Goal: Task Accomplishment & Management: Manage account settings

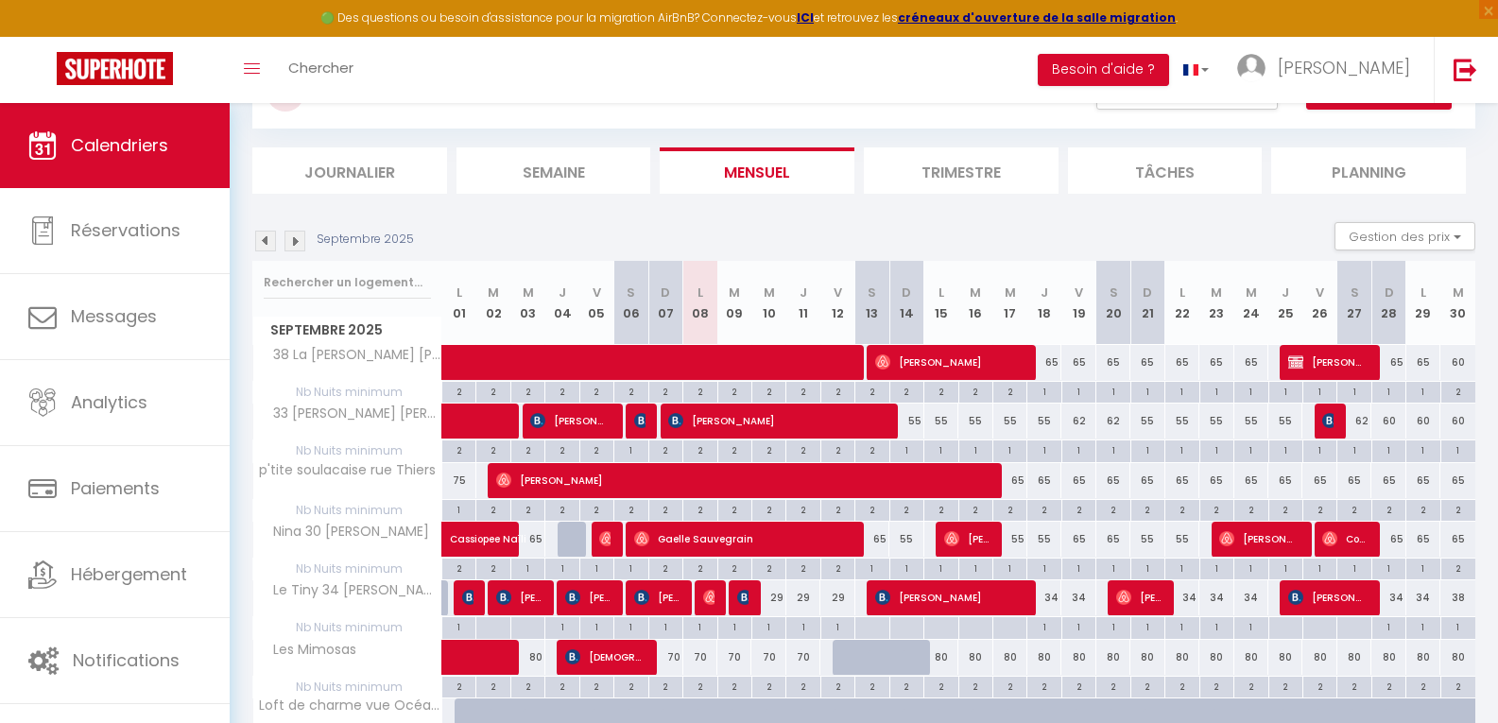
scroll to position [199, 0]
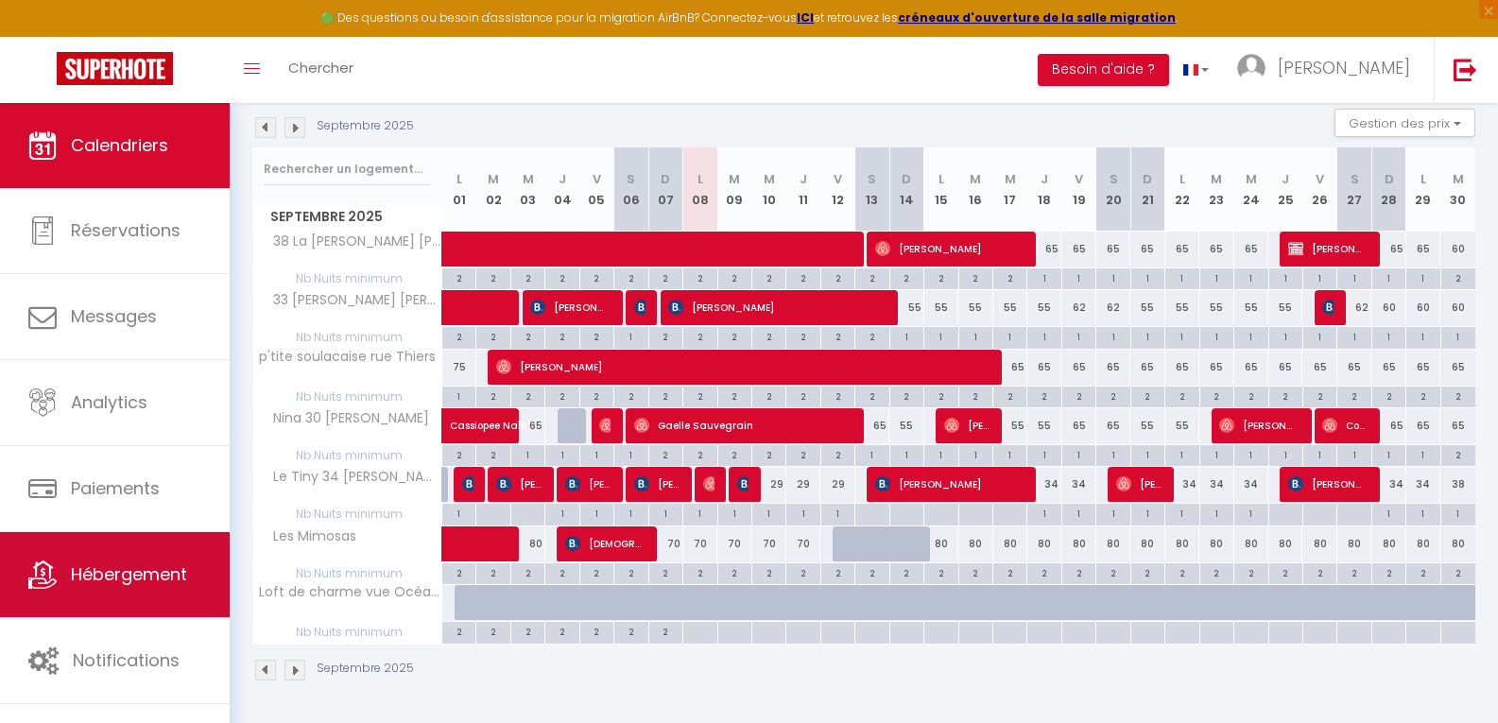
click at [122, 582] on span "Hébergement" at bounding box center [129, 574] width 116 height 24
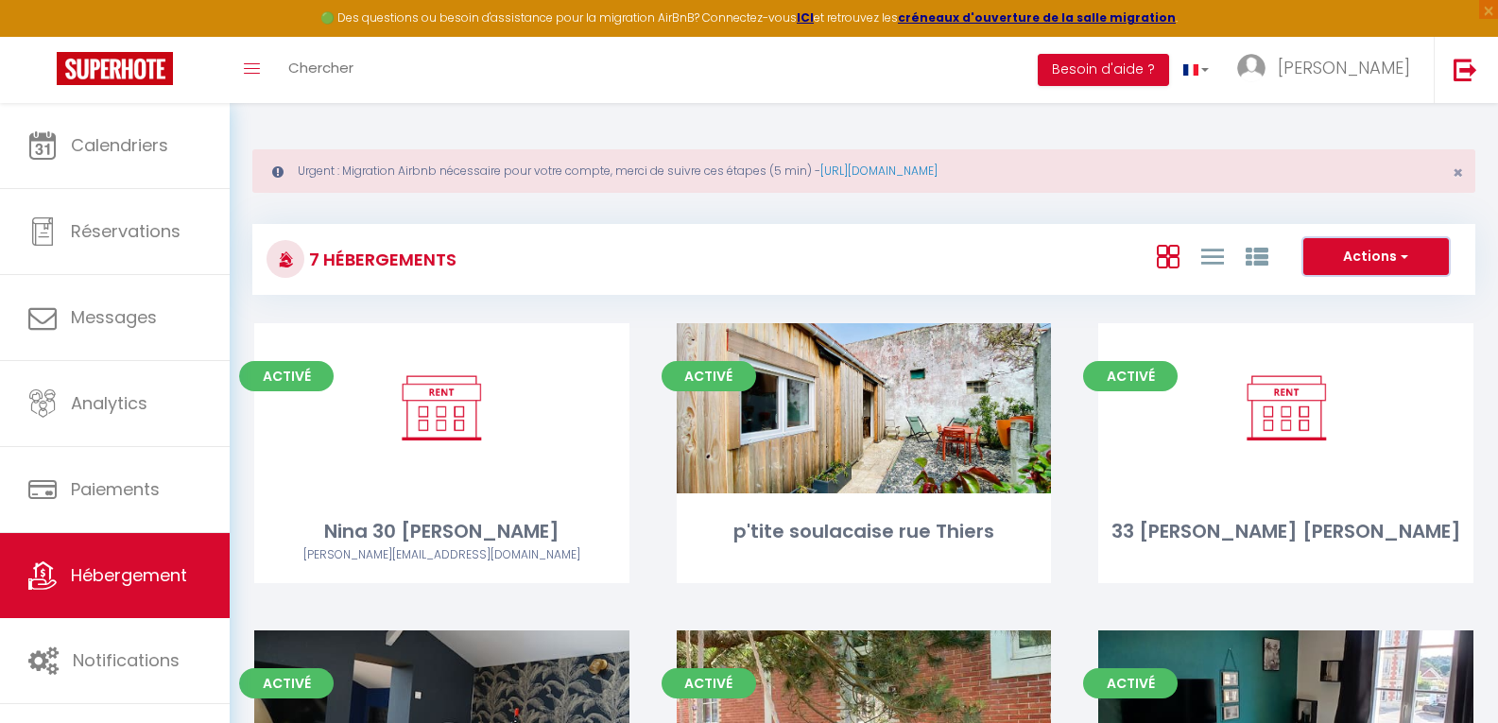
click at [1372, 255] on button "Actions" at bounding box center [1376, 257] width 146 height 38
click at [1358, 297] on li "Créer un Hébergement" at bounding box center [1361, 295] width 173 height 21
select select "3"
select select "2"
select select "1"
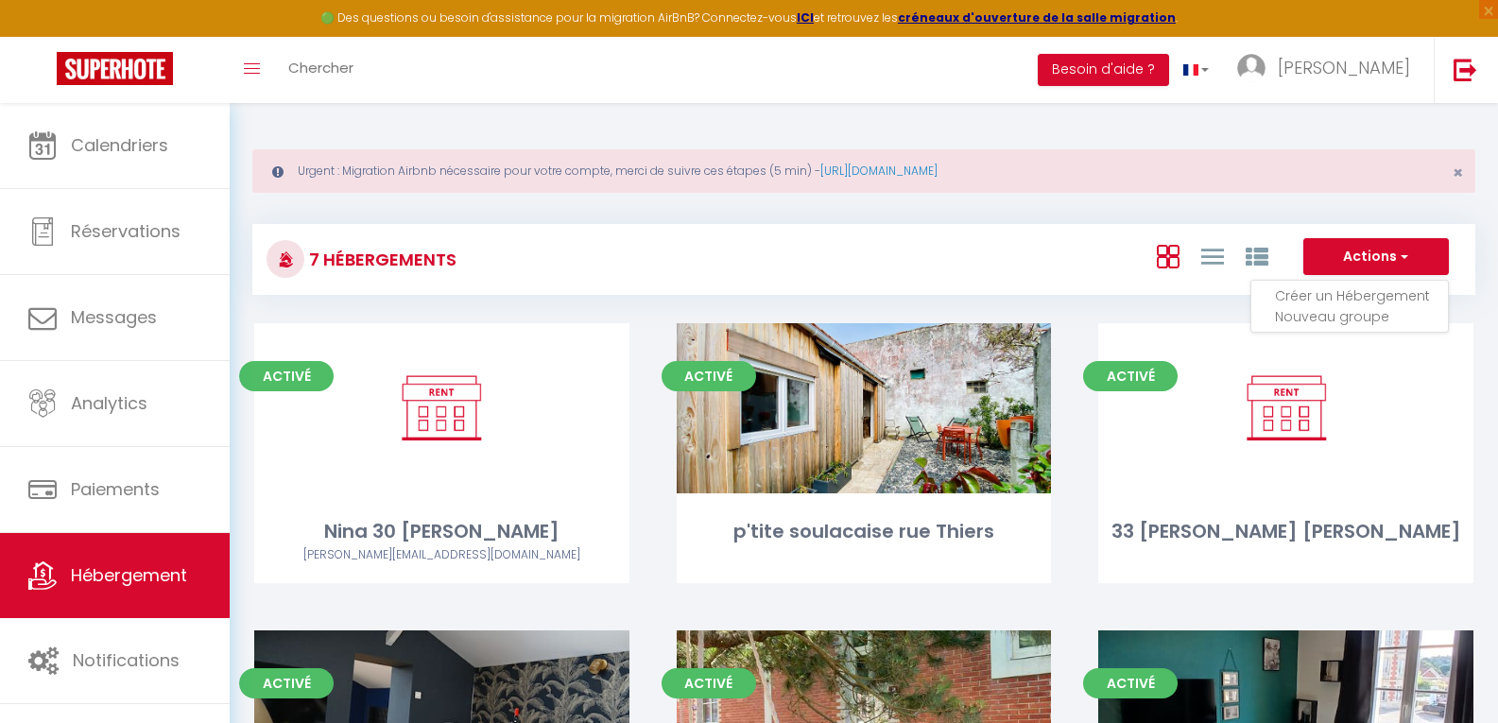
select select "1"
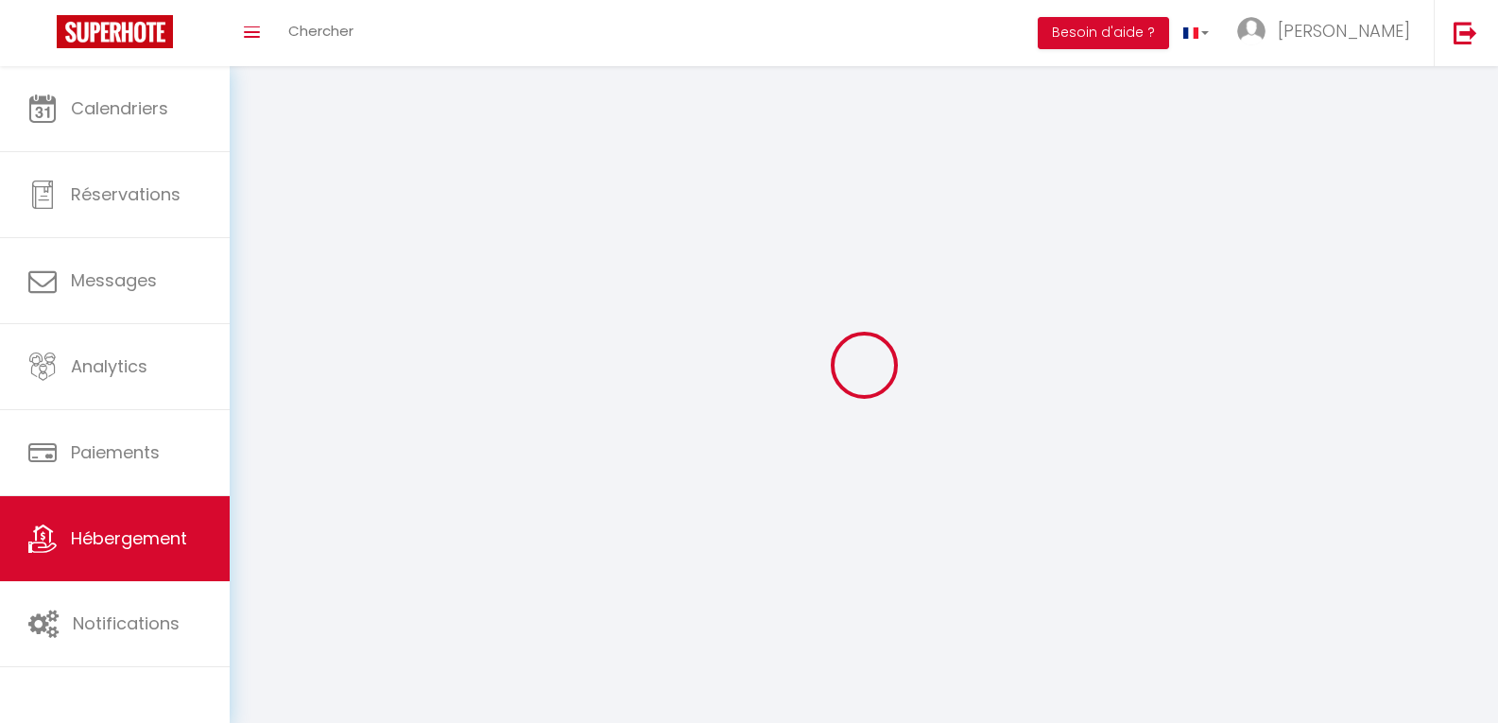
select select
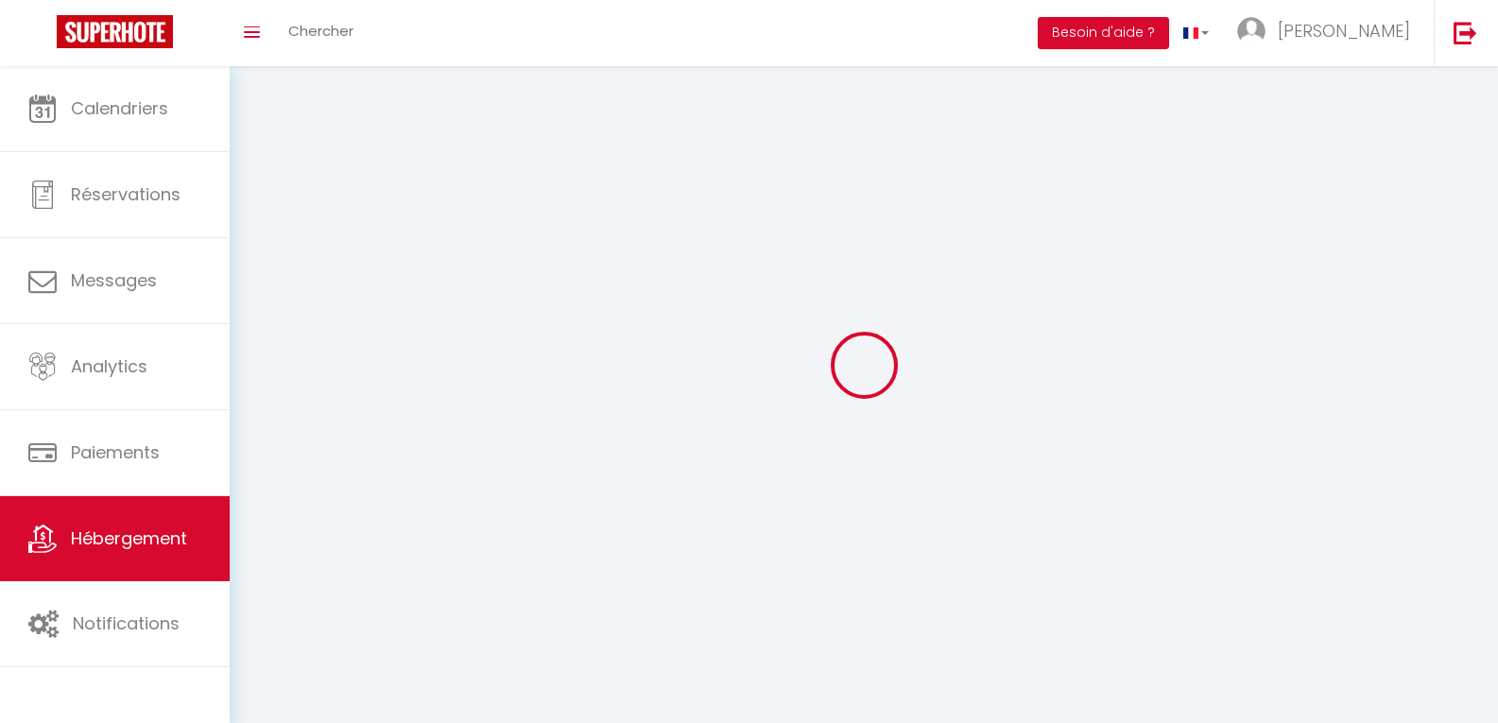
select select
checkbox input "false"
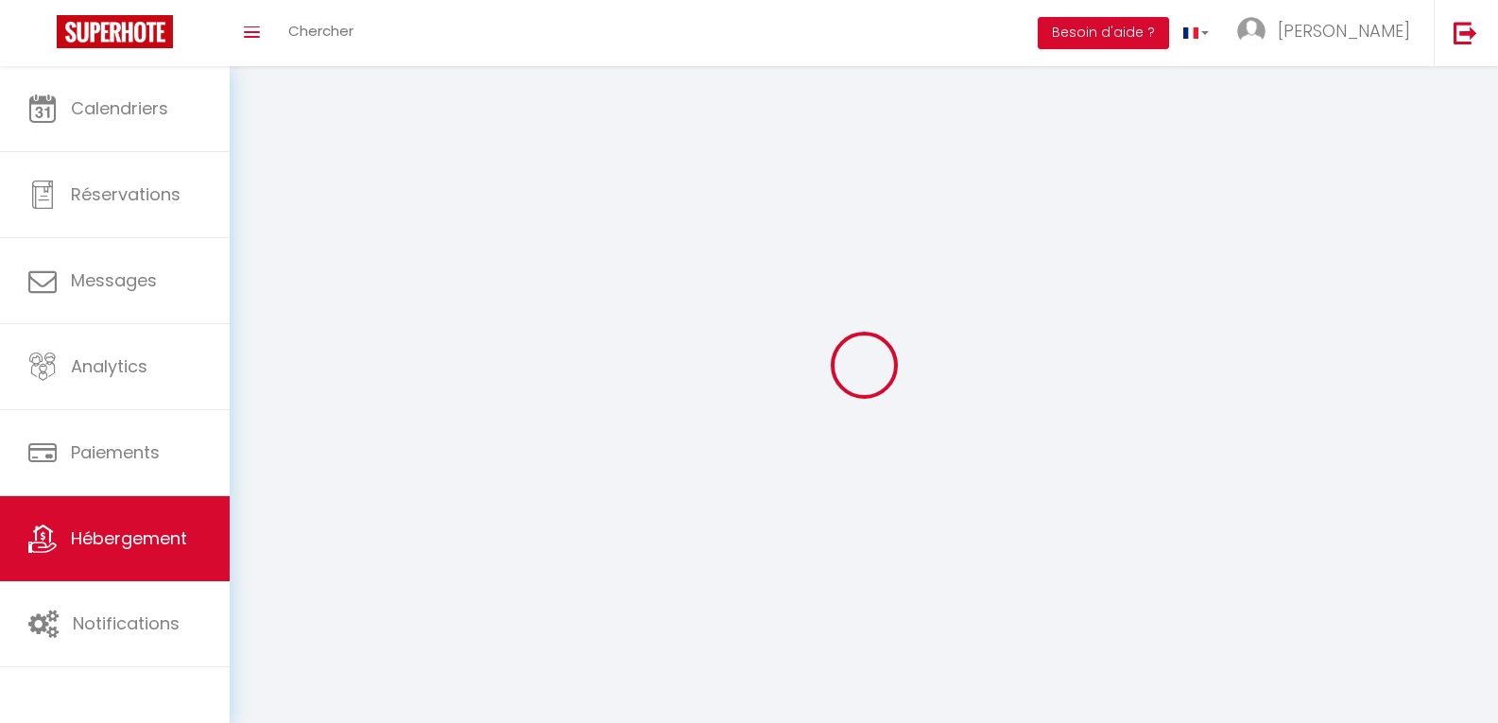
select select
select select "1"
select select "28"
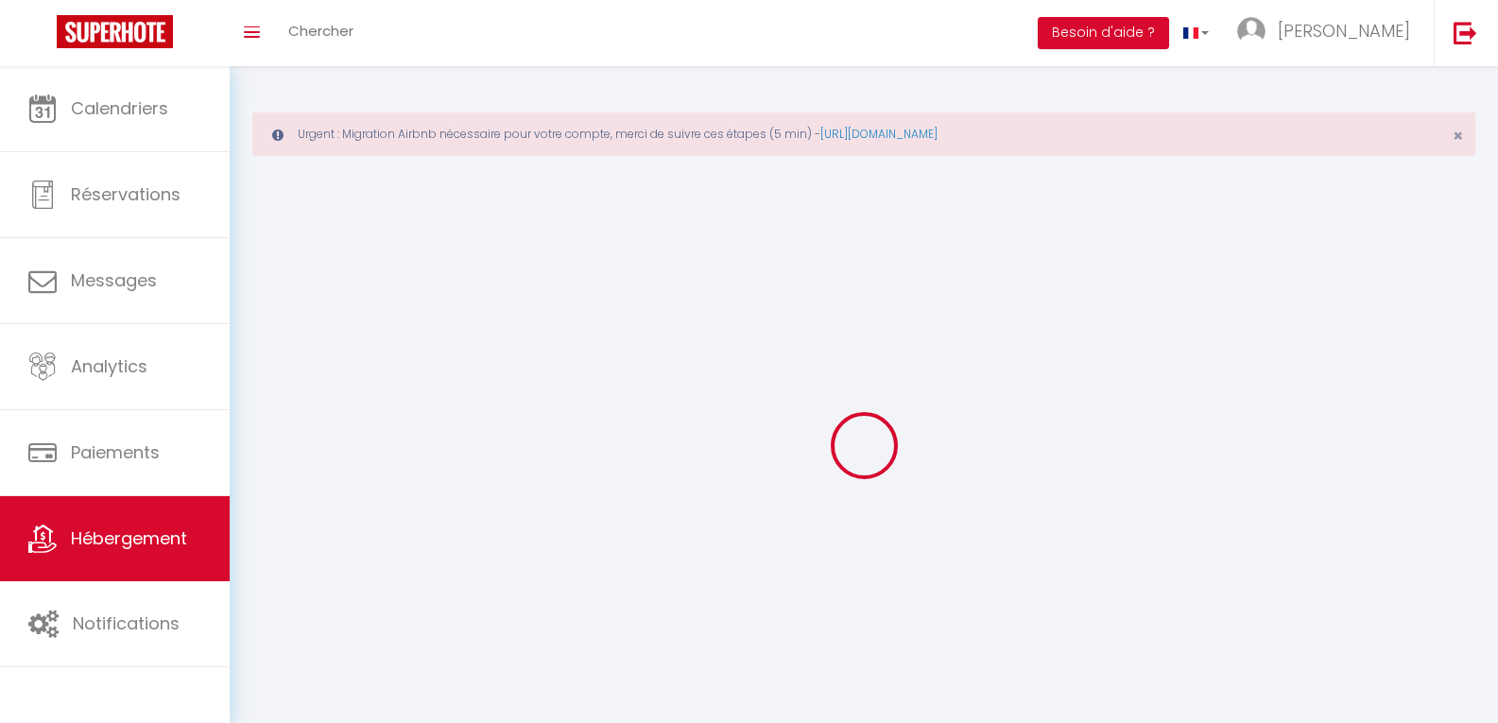
select select
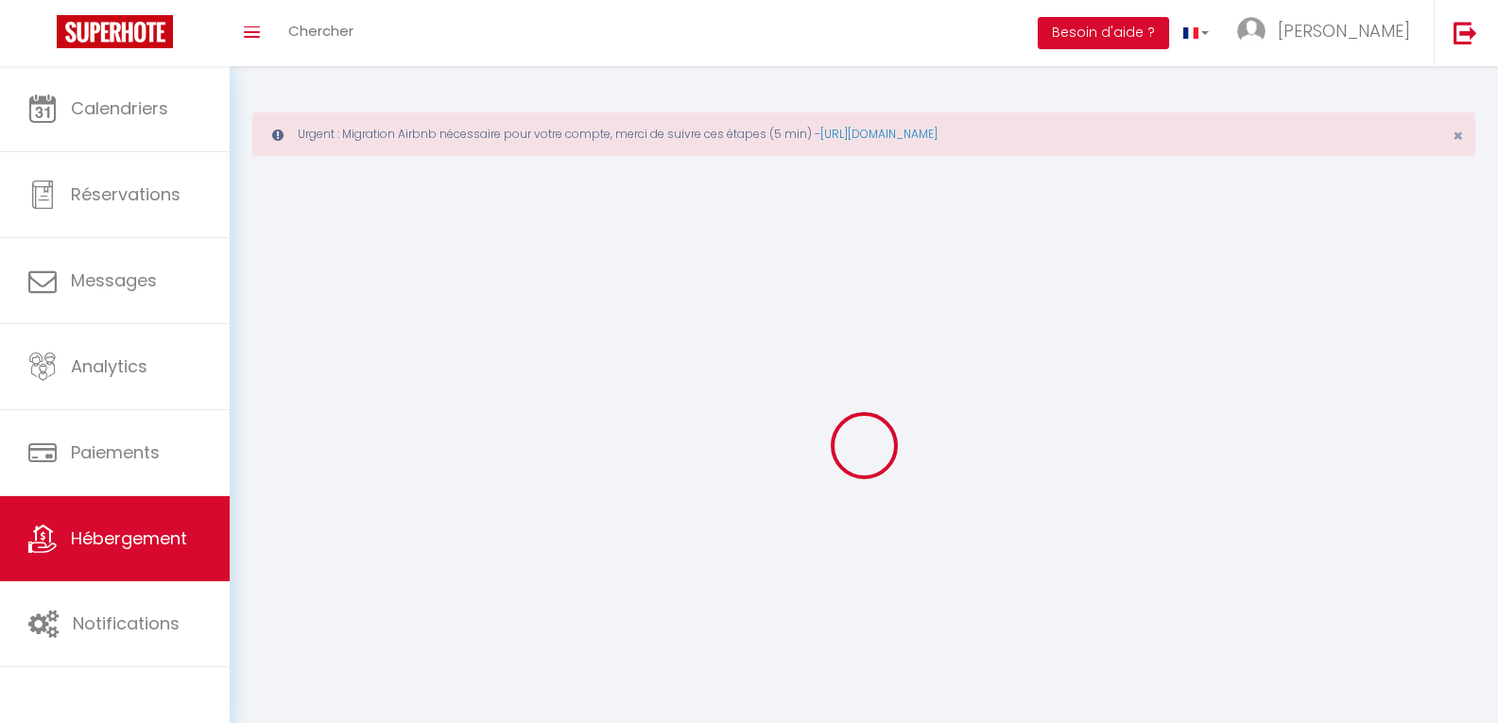
select select
checkbox input "false"
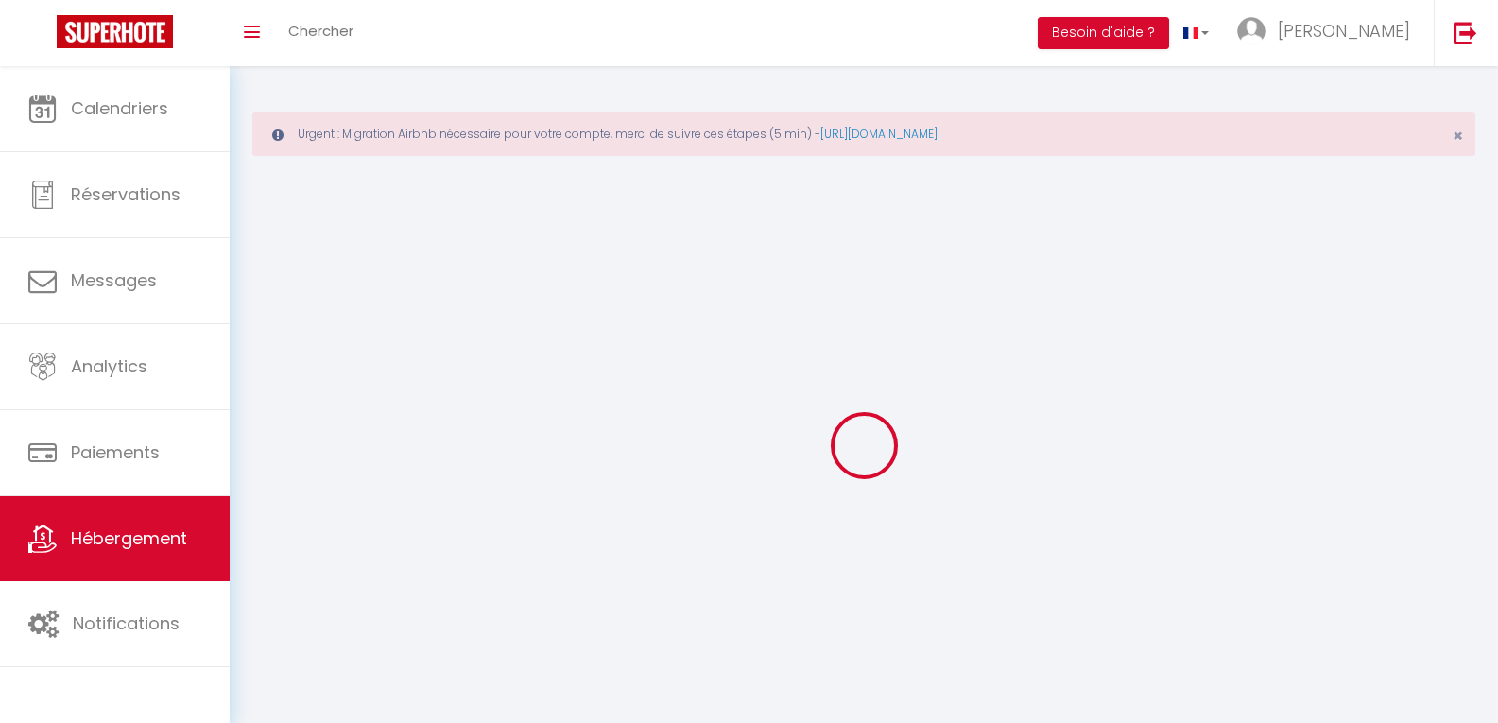
select select
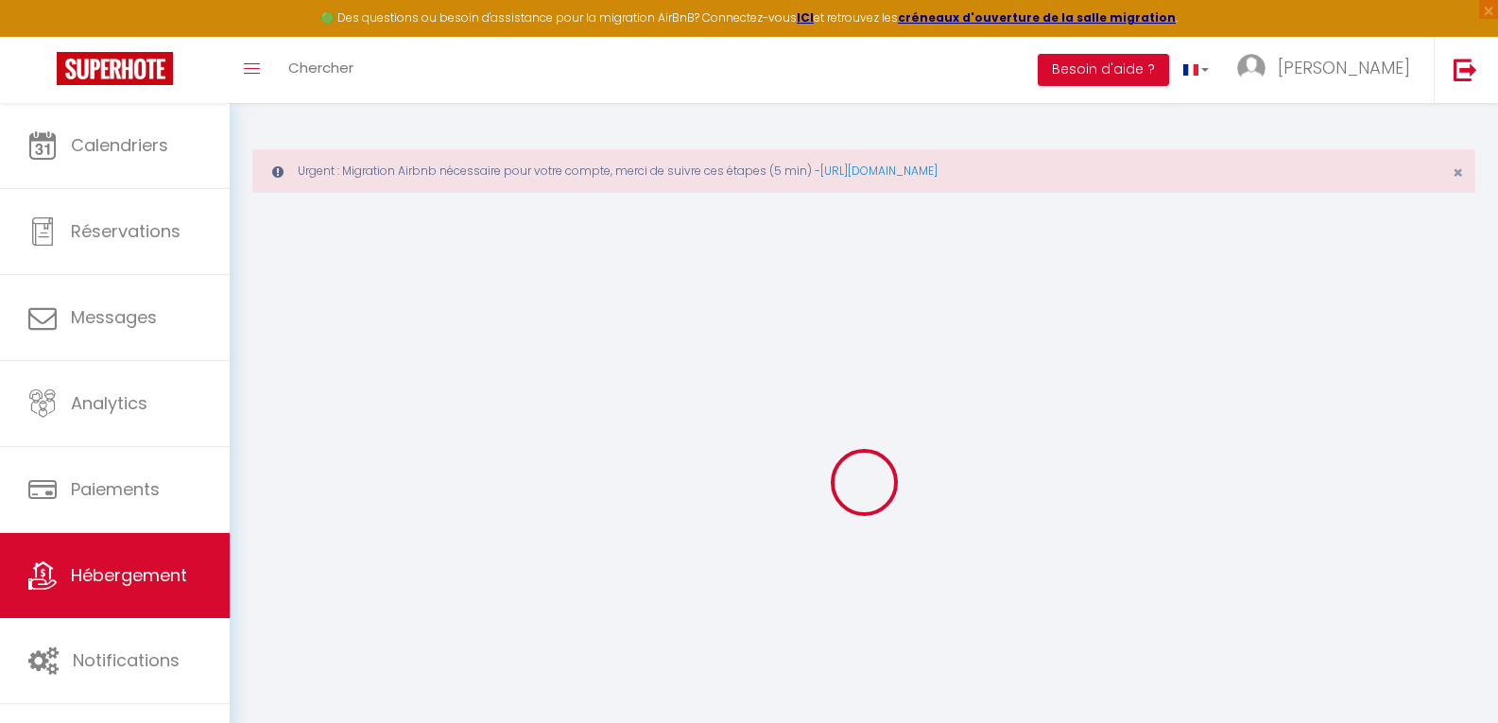
select select
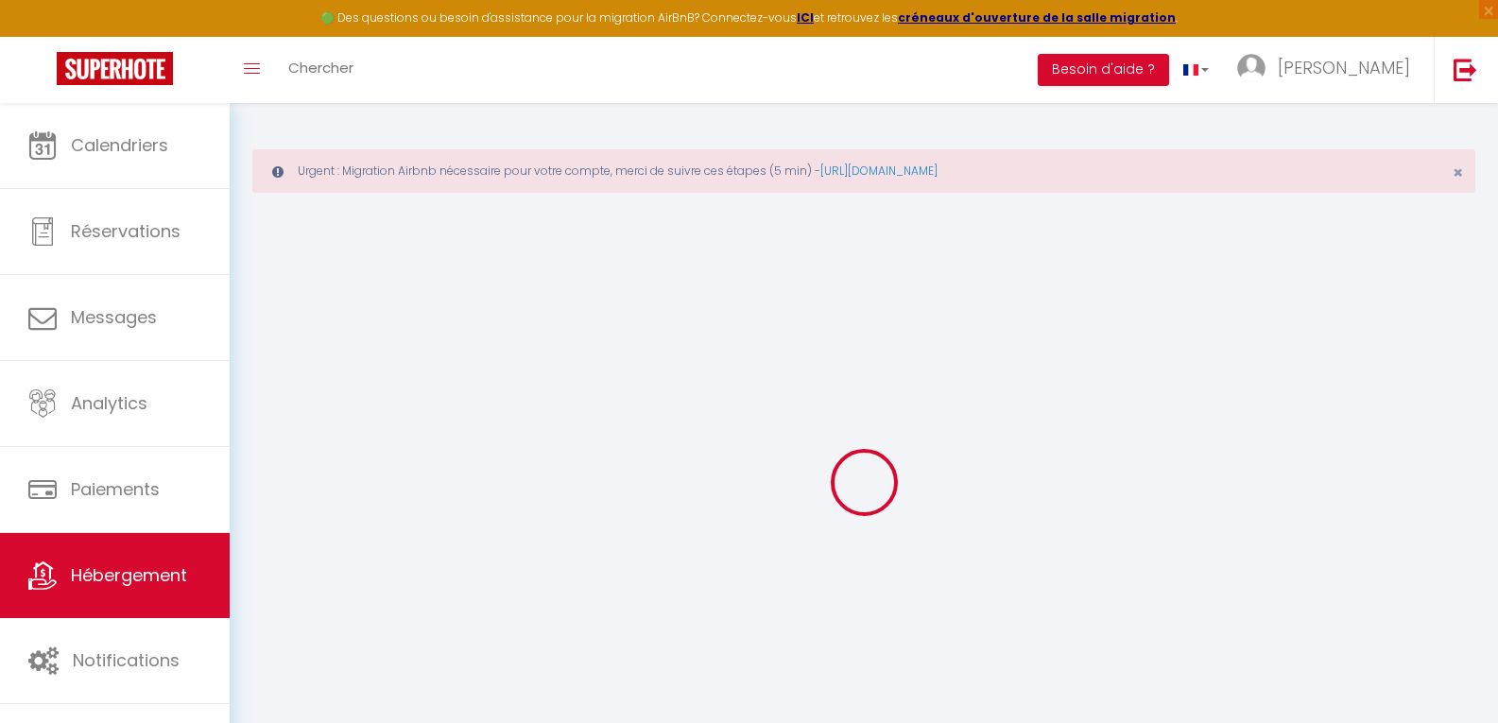
select select
checkbox input "false"
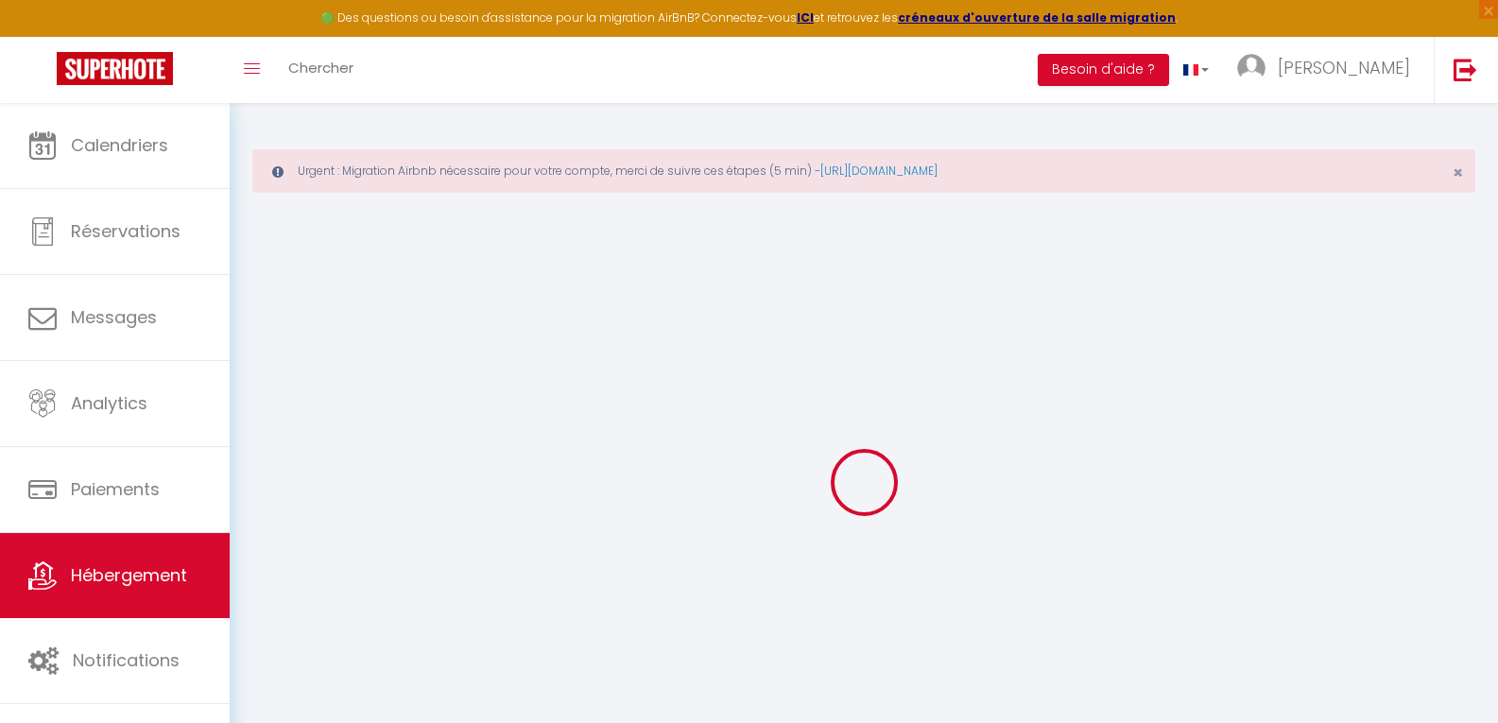
select select
checkbox input "false"
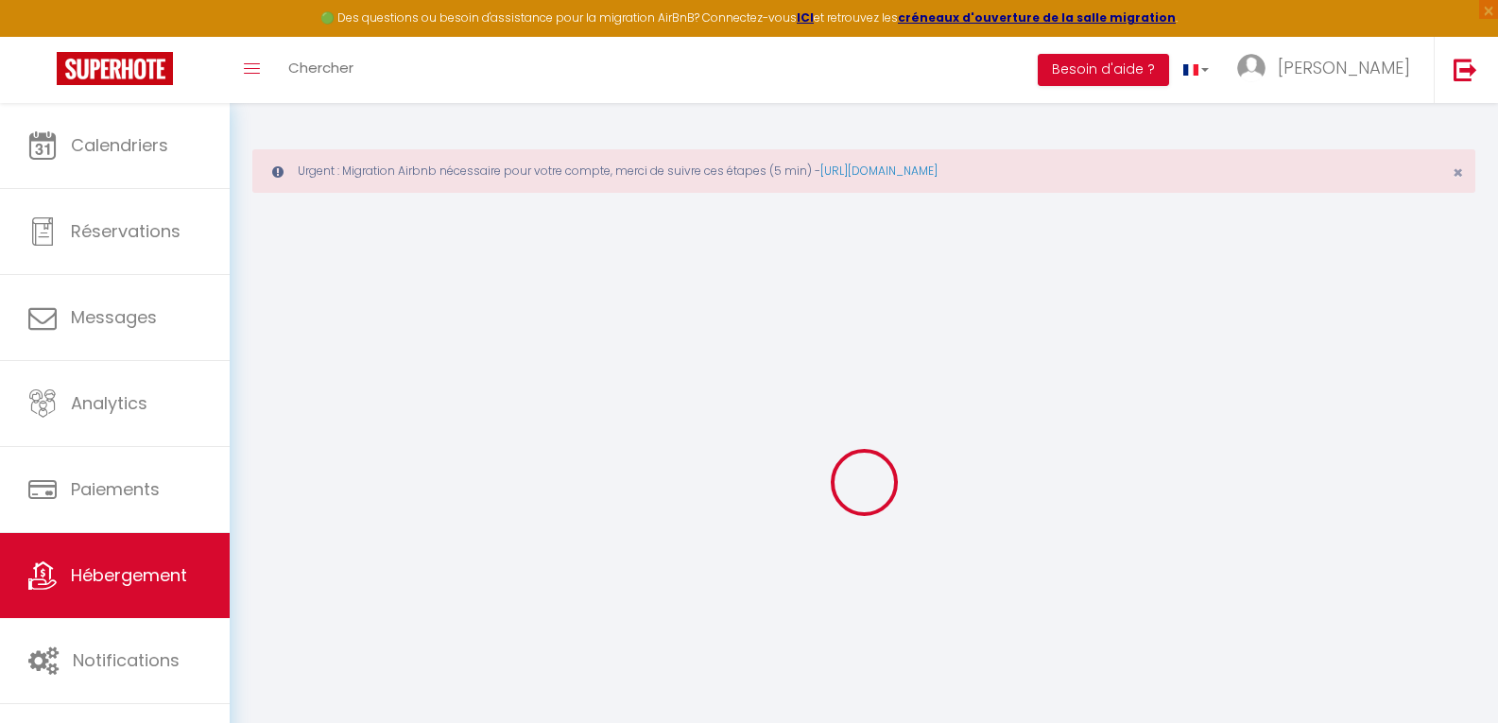
checkbox input "false"
select select
select select "15:00"
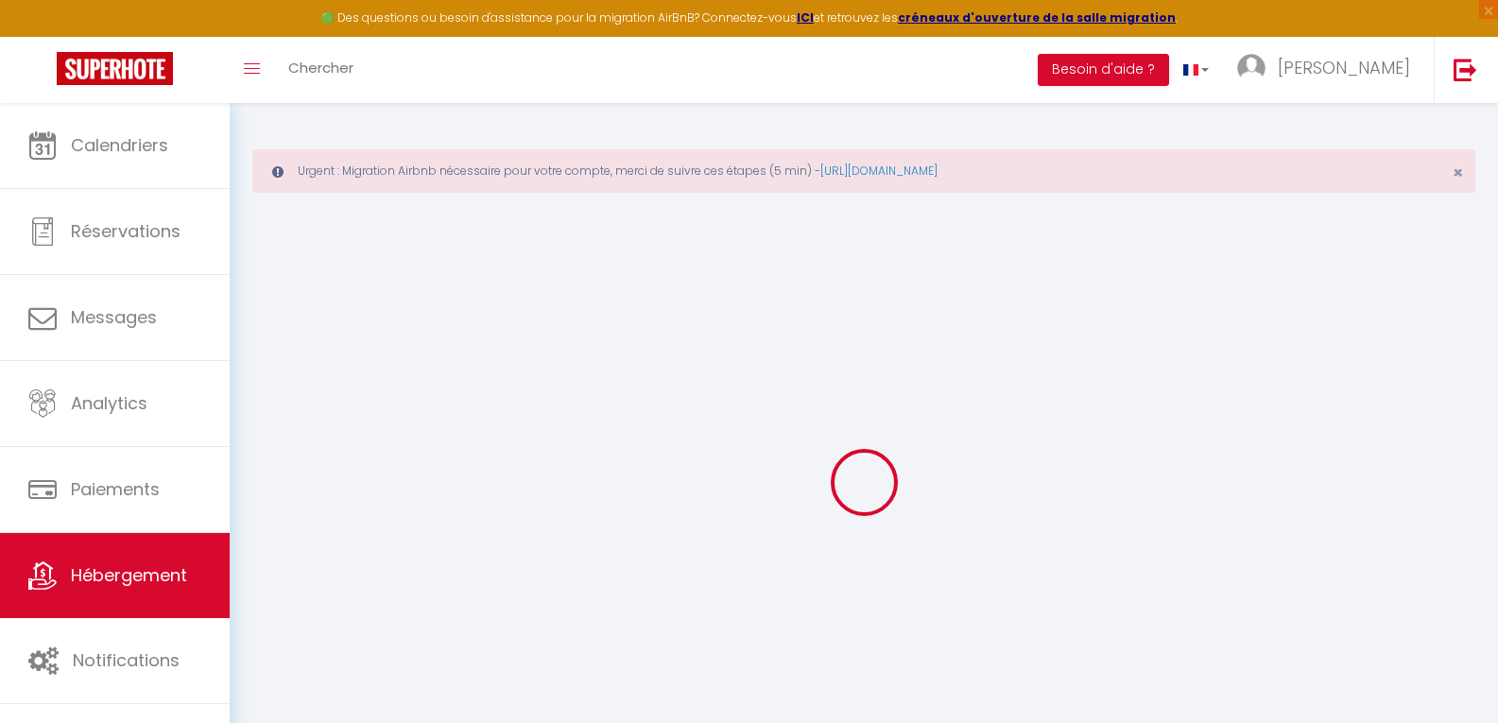
select select "23:45"
select select "11:00"
select select "30"
select select "120"
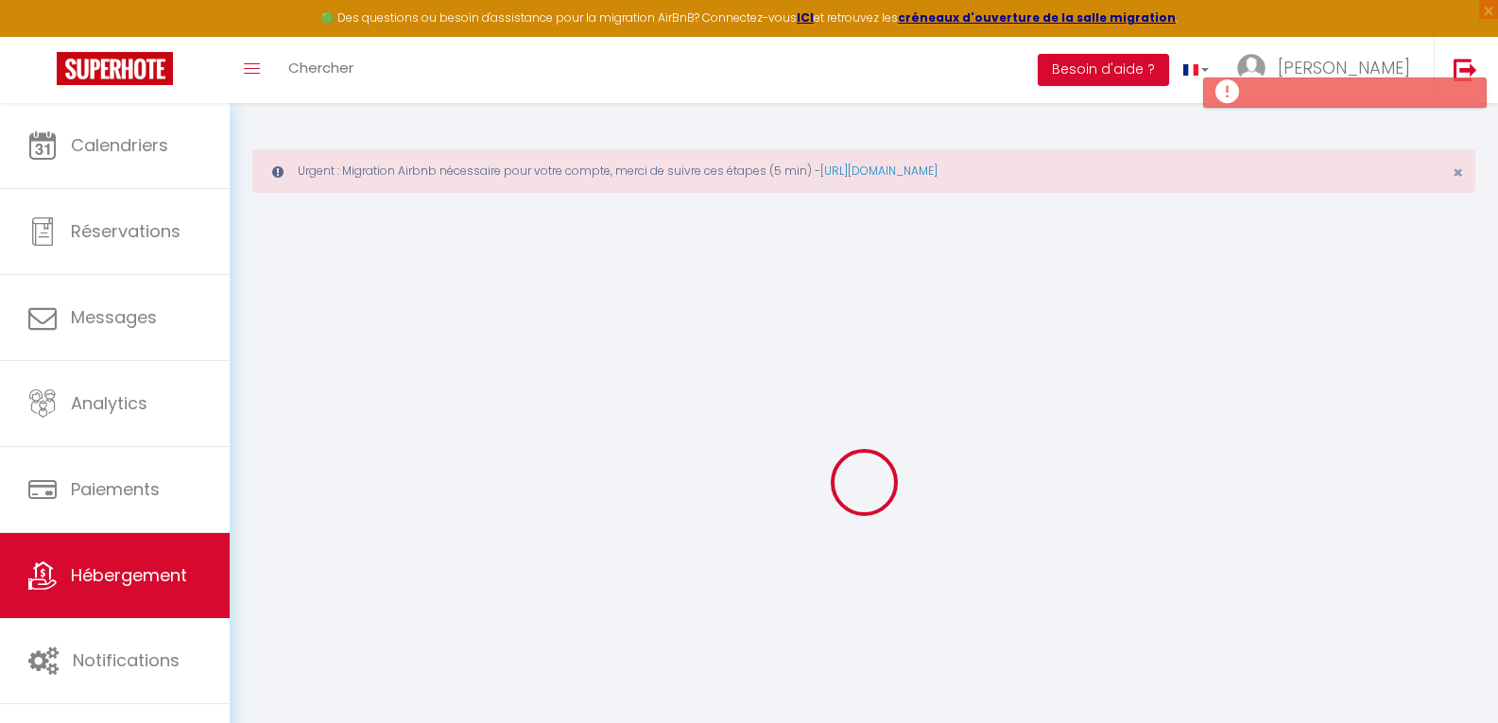
select select
checkbox input "false"
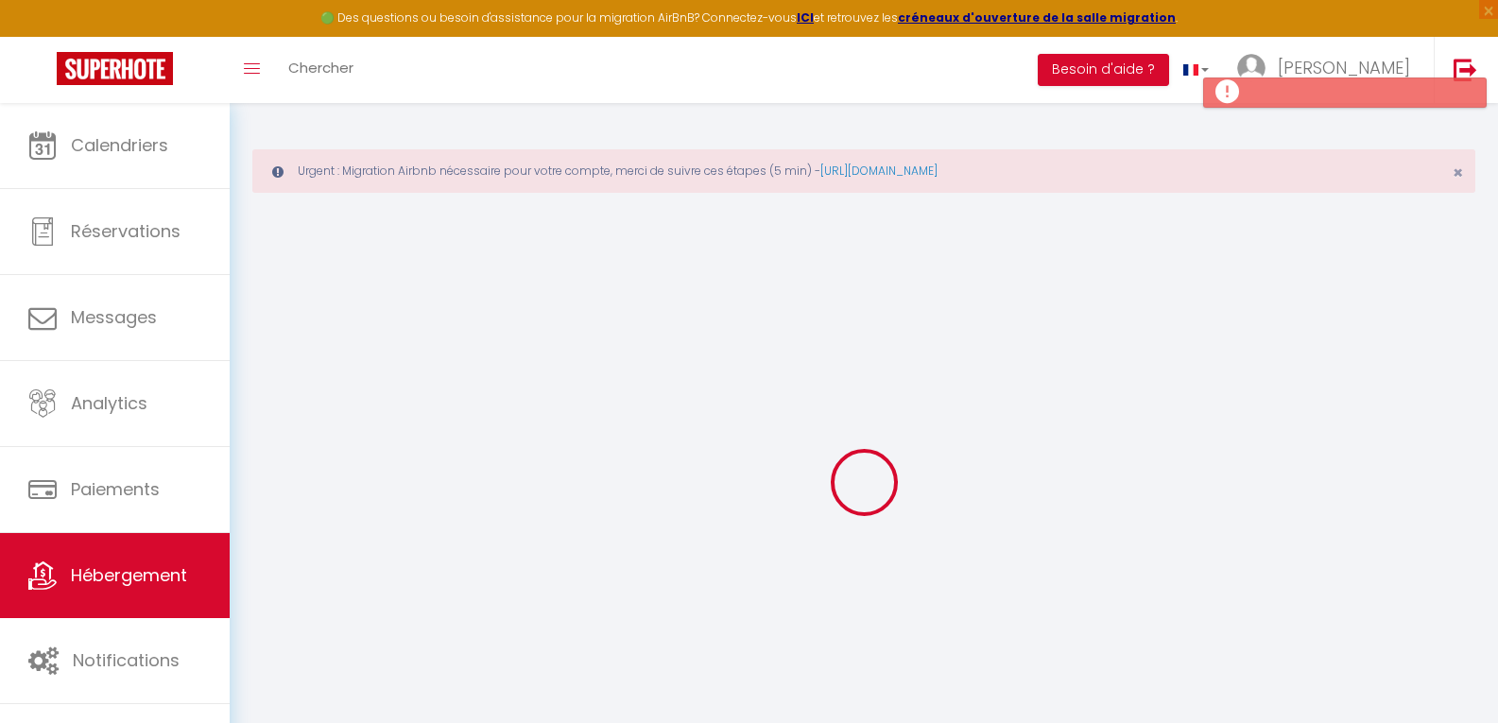
select select
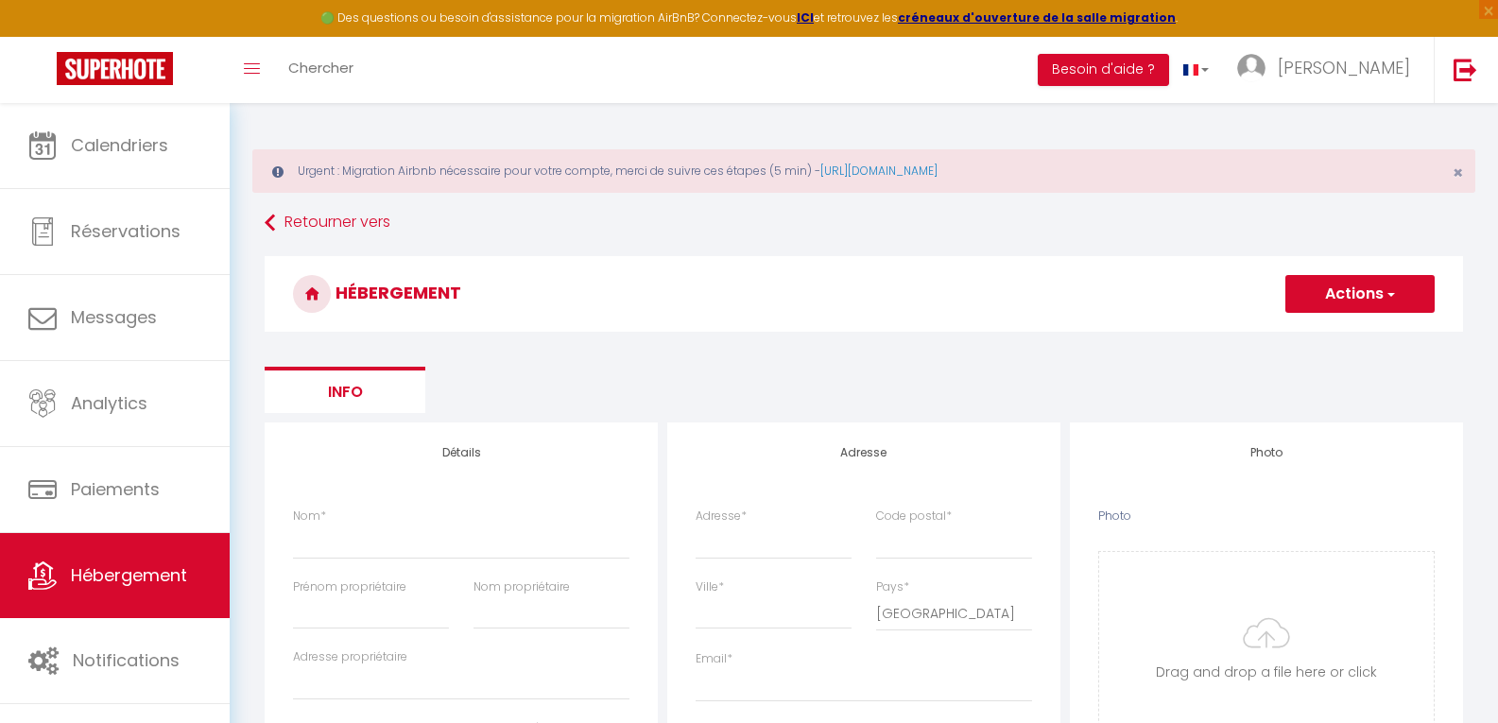
click at [1399, 295] on button "Actions" at bounding box center [1359, 294] width 149 height 38
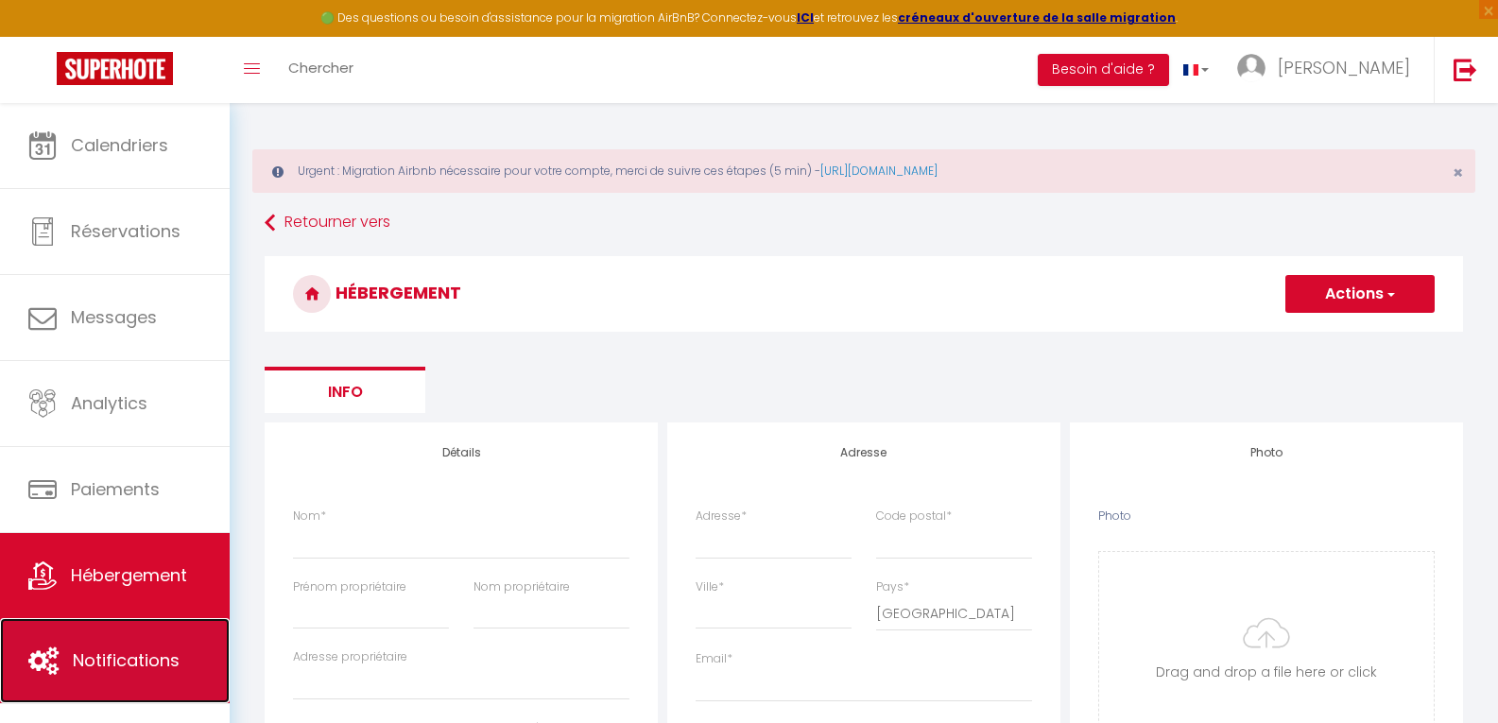
click at [107, 651] on span "Notifications" at bounding box center [126, 660] width 107 height 24
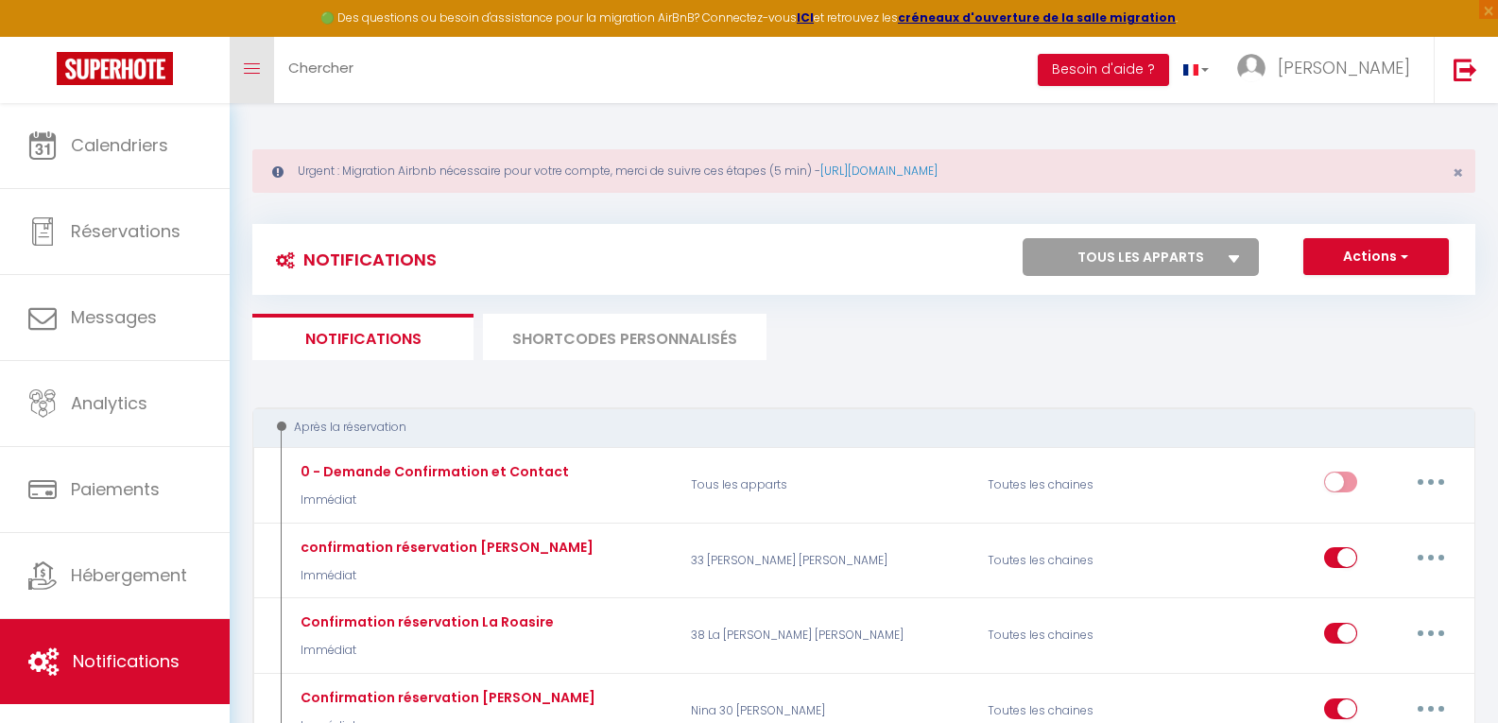
click at [262, 75] on link "Toggle menubar" at bounding box center [252, 70] width 44 height 66
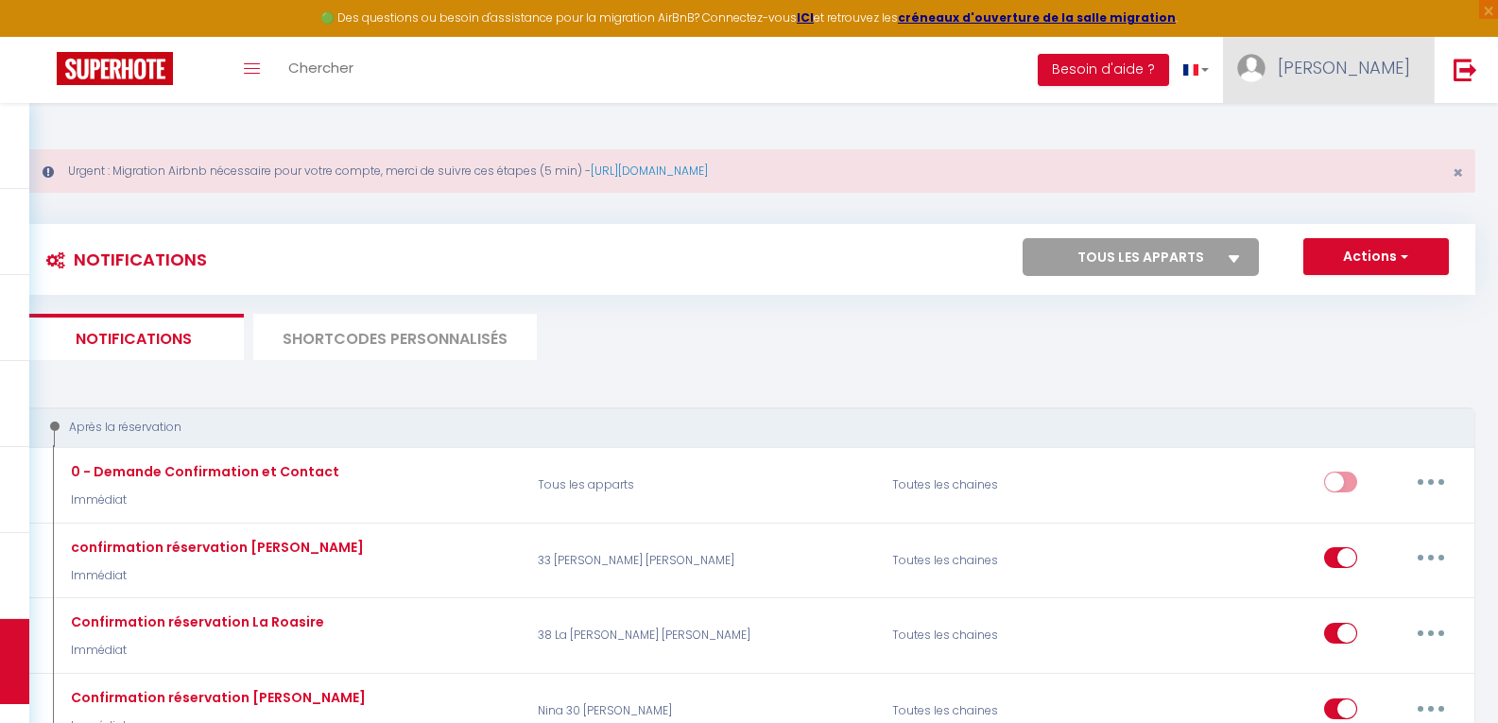
click at [1311, 53] on link "[PERSON_NAME]" at bounding box center [1328, 70] width 211 height 66
click at [1321, 129] on link "Paramètres" at bounding box center [1358, 131] width 140 height 32
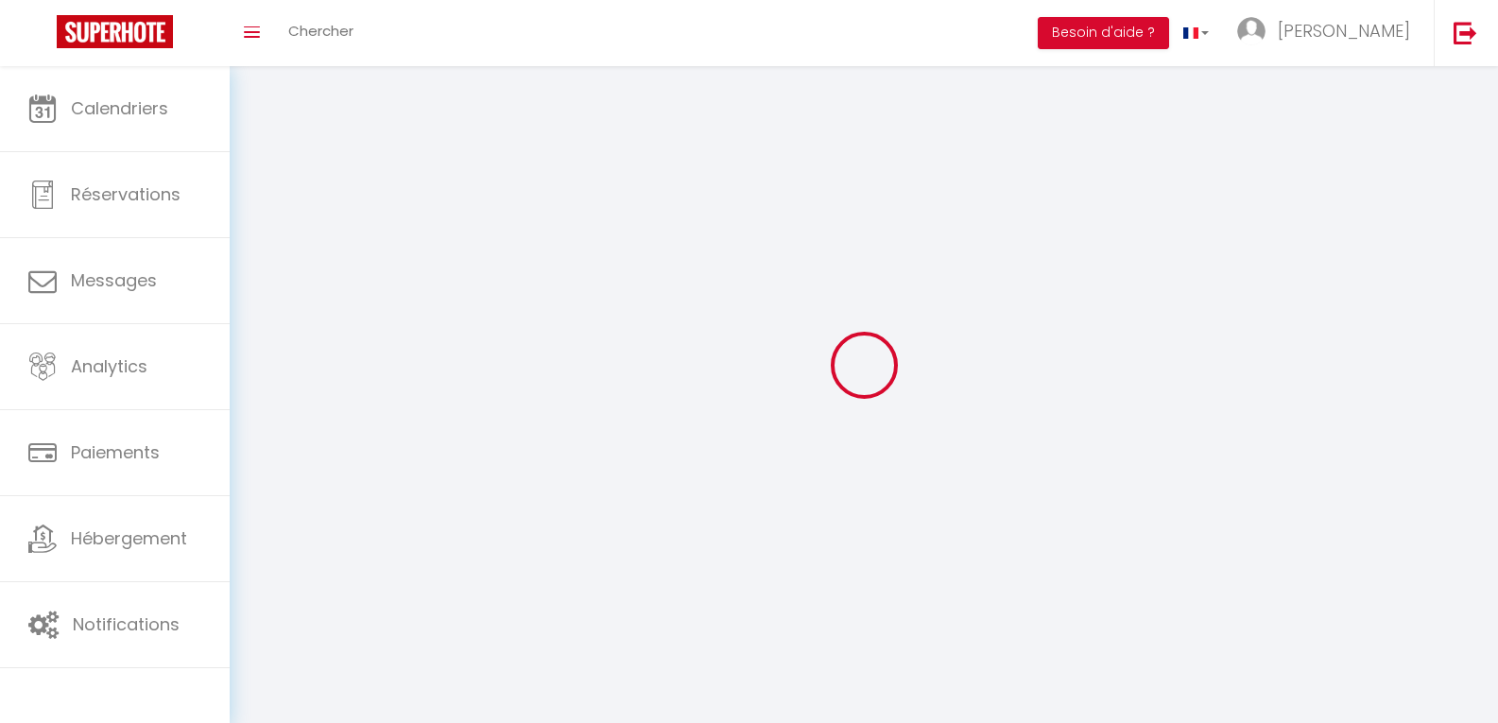
type input "[PERSON_NAME]"
type input "mitaine"
type input "0672662862"
type input "92 rue du colonel jean klein"
type input "33780"
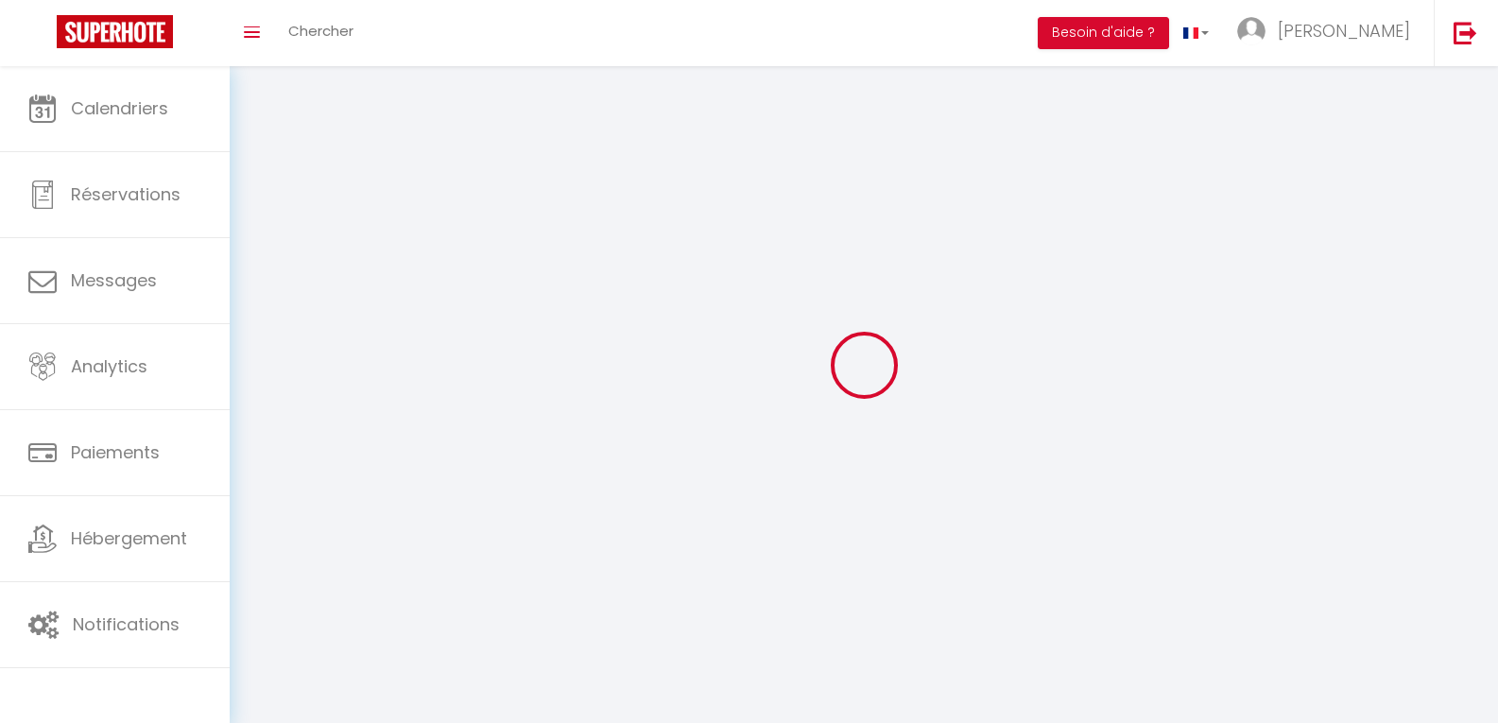
type input "soulac sur mer"
type input "unqKtJO7SZHY7uGyfoGRCl0ry"
type input "0guk14EQfbb4NIMZwxDBXeUjC"
type input "https://app.superhote.com/#/get-available-rentals/0guk14EQfbb4NIMZwxDBXeUjC"
select select "1"
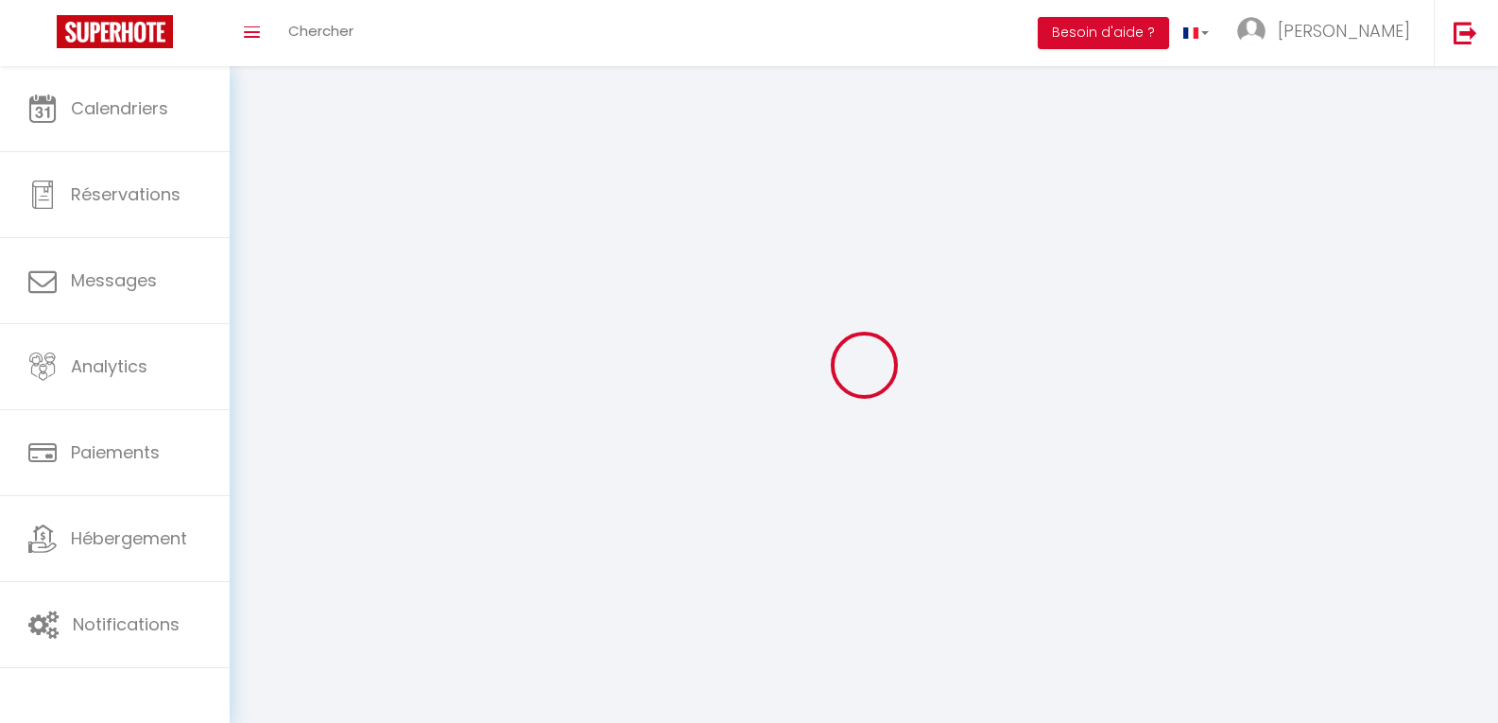
select select "28"
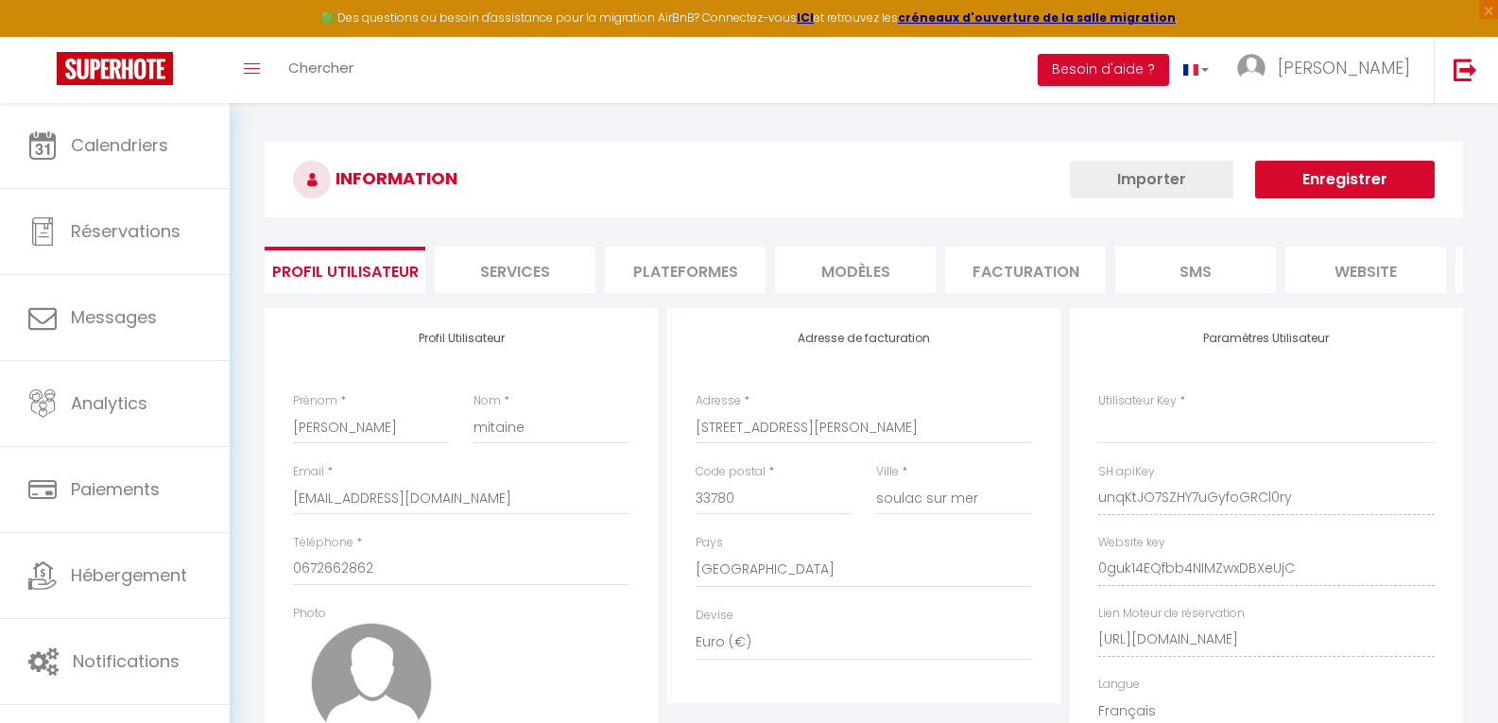
type input "unqKtJO7SZHY7uGyfoGRCl0ry"
type input "0guk14EQfbb4NIMZwxDBXeUjC"
type input "https://app.superhote.com/#/get-available-rentals/0guk14EQfbb4NIMZwxDBXeUjC"
select select "fr"
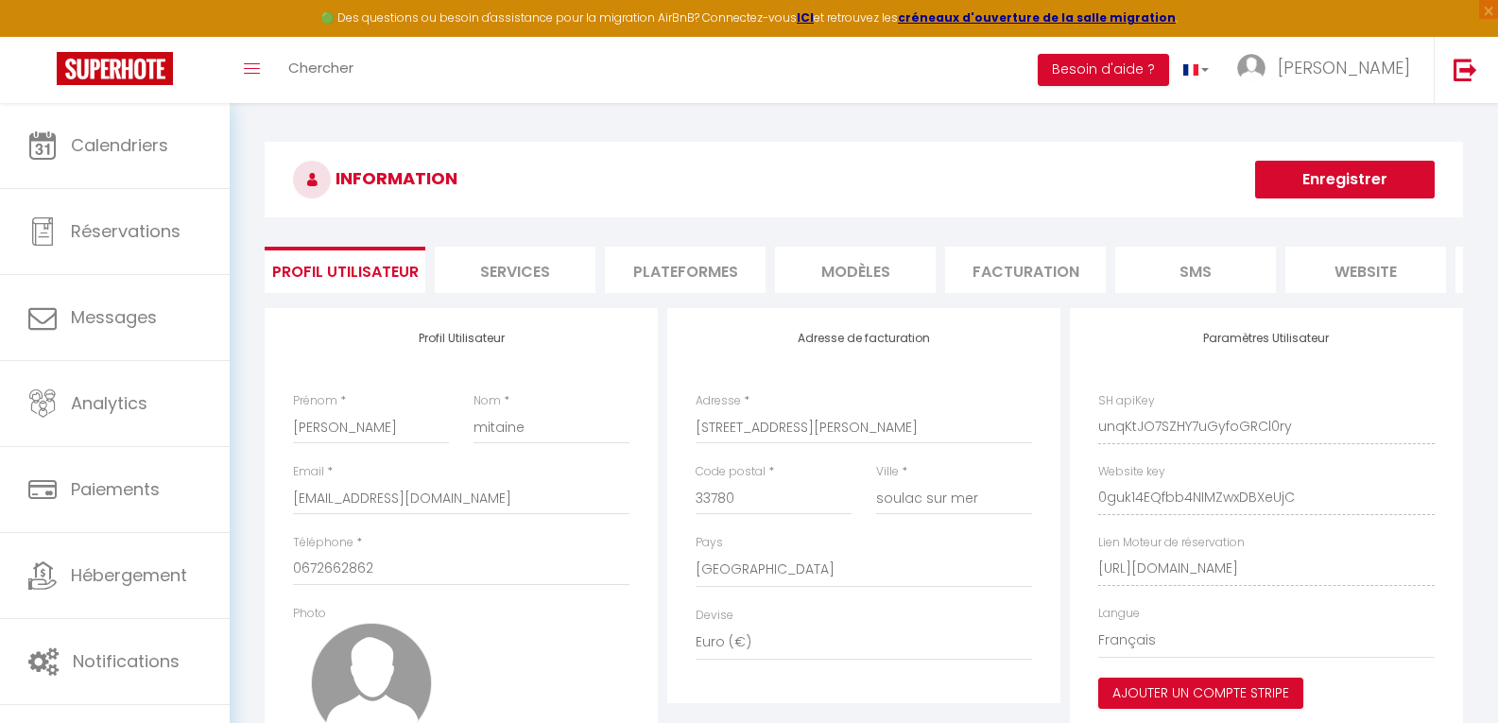
click at [671, 269] on li "Plateformes" at bounding box center [685, 270] width 161 height 46
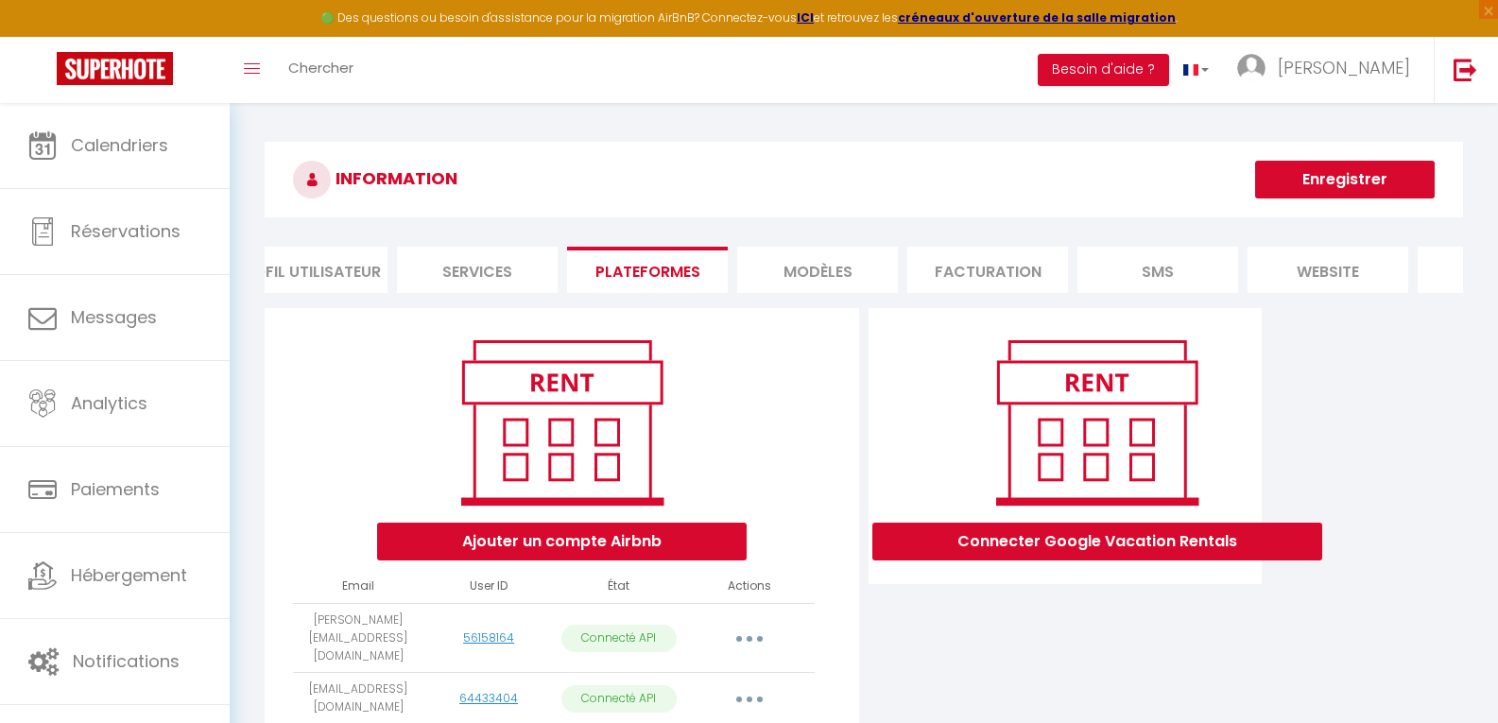
scroll to position [0, 163]
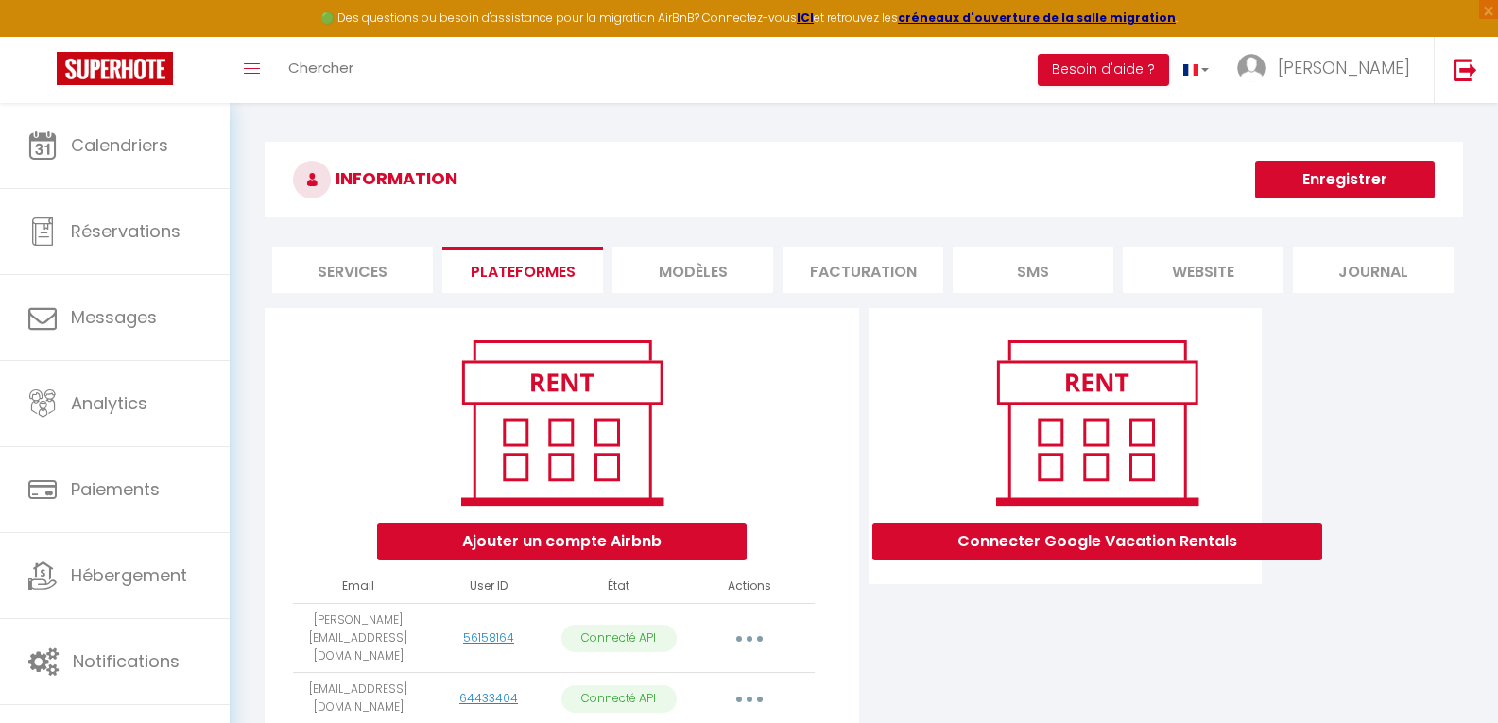
click at [720, 273] on li "MODÈLES" at bounding box center [692, 270] width 161 height 46
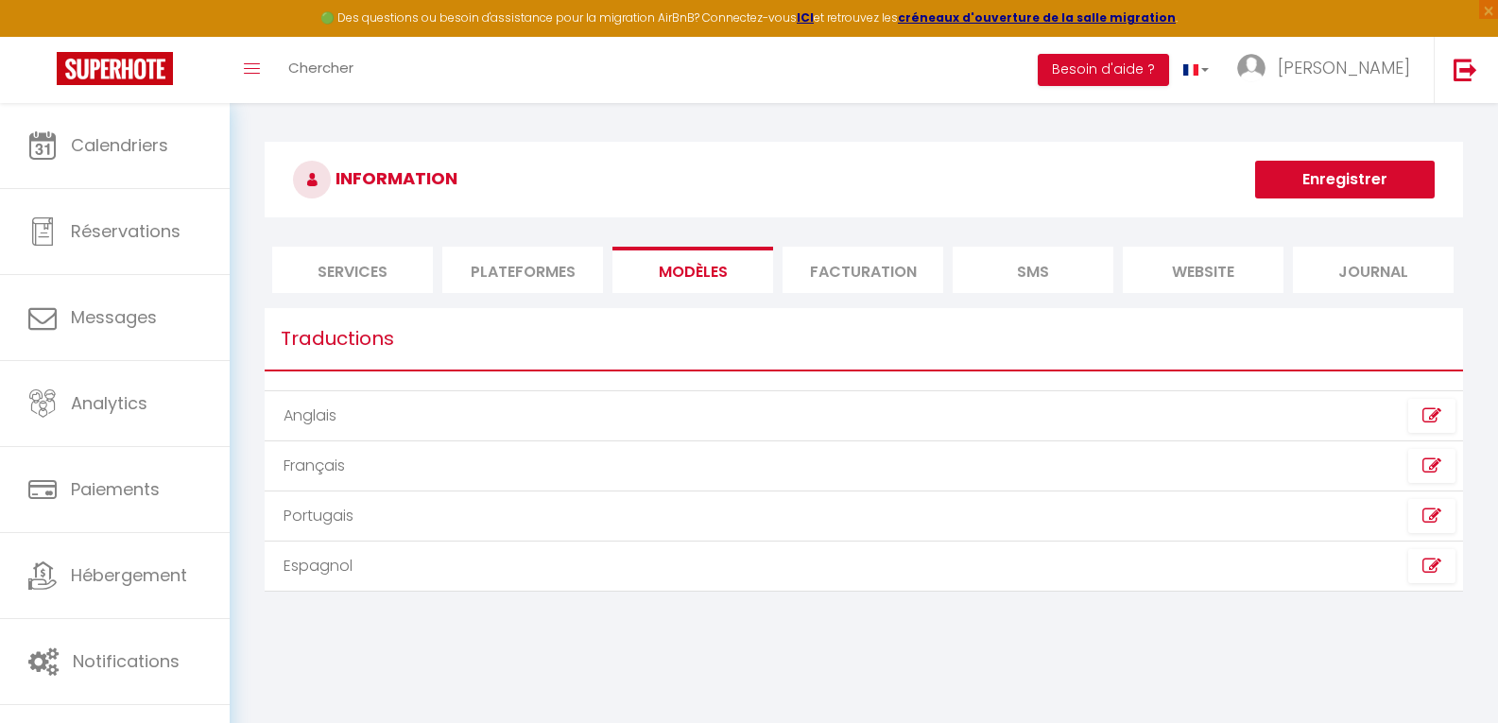
click at [833, 270] on li "Facturation" at bounding box center [862, 270] width 161 height 46
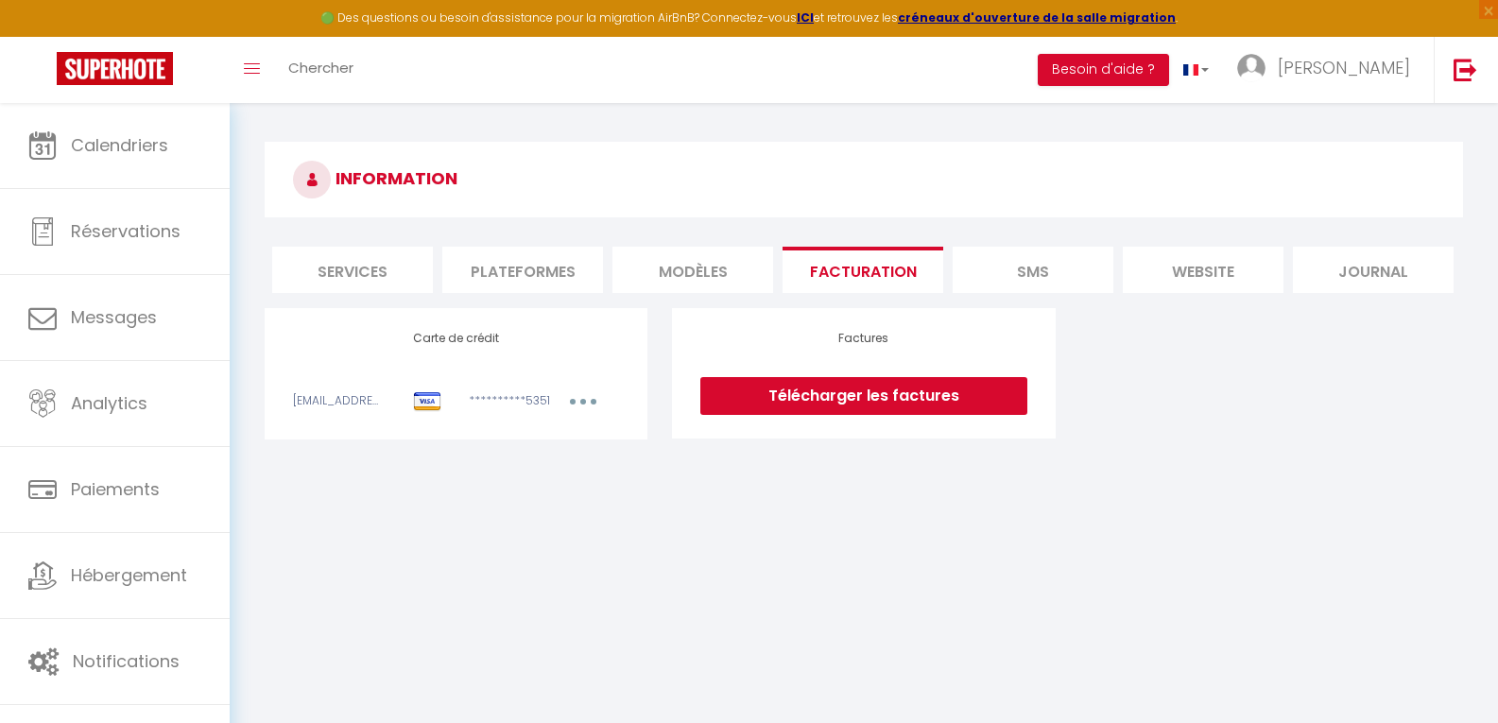
click at [1020, 266] on li "SMS" at bounding box center [1033, 270] width 161 height 46
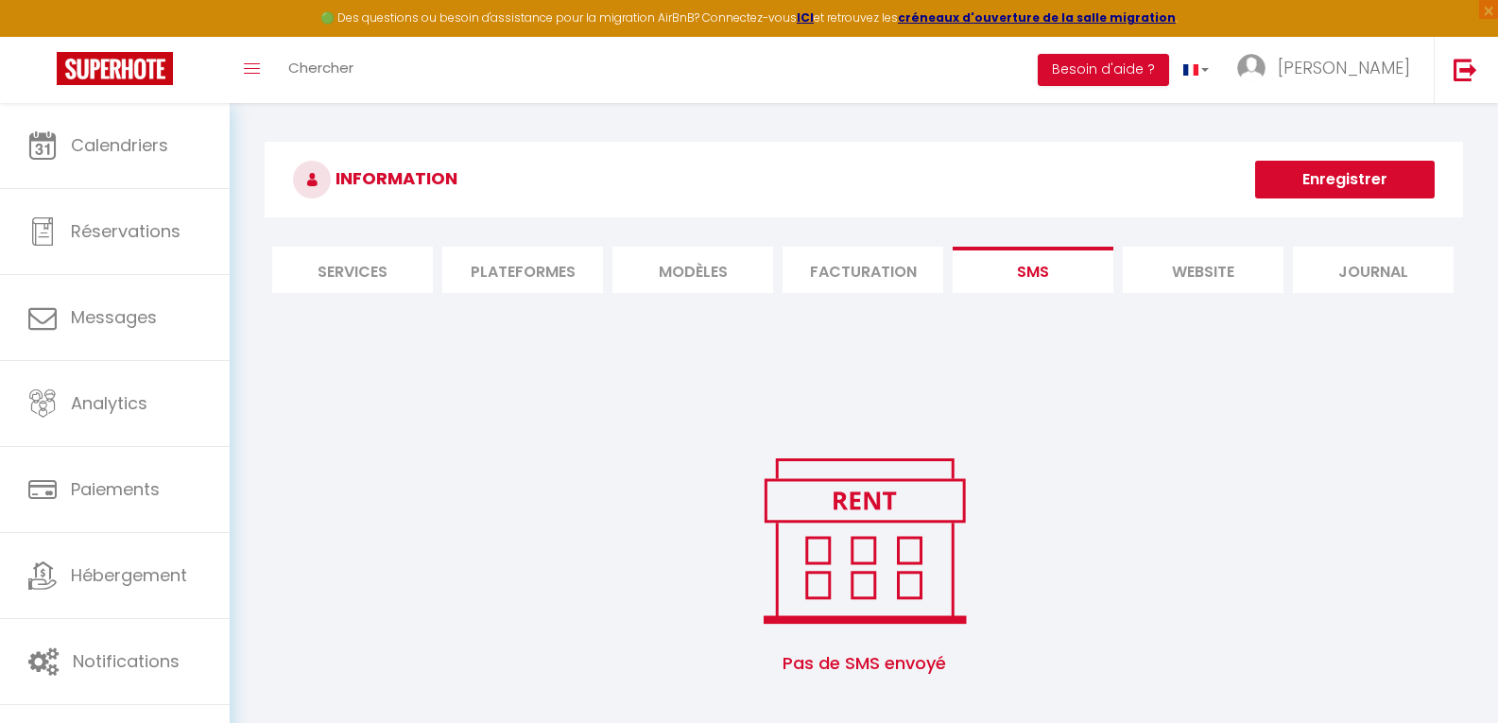
click at [1179, 266] on li "website" at bounding box center [1203, 270] width 161 height 46
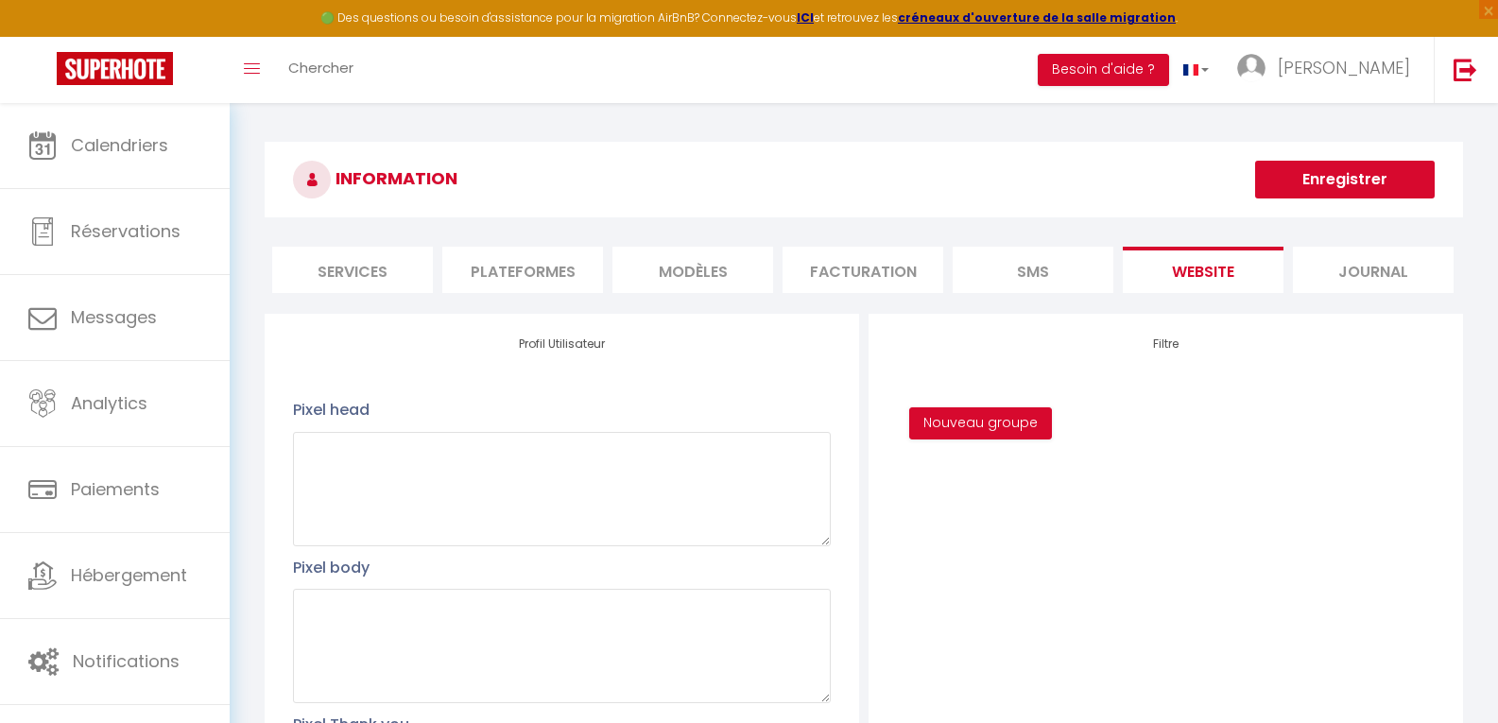
click at [498, 275] on li "Plateformes" at bounding box center [522, 270] width 161 height 46
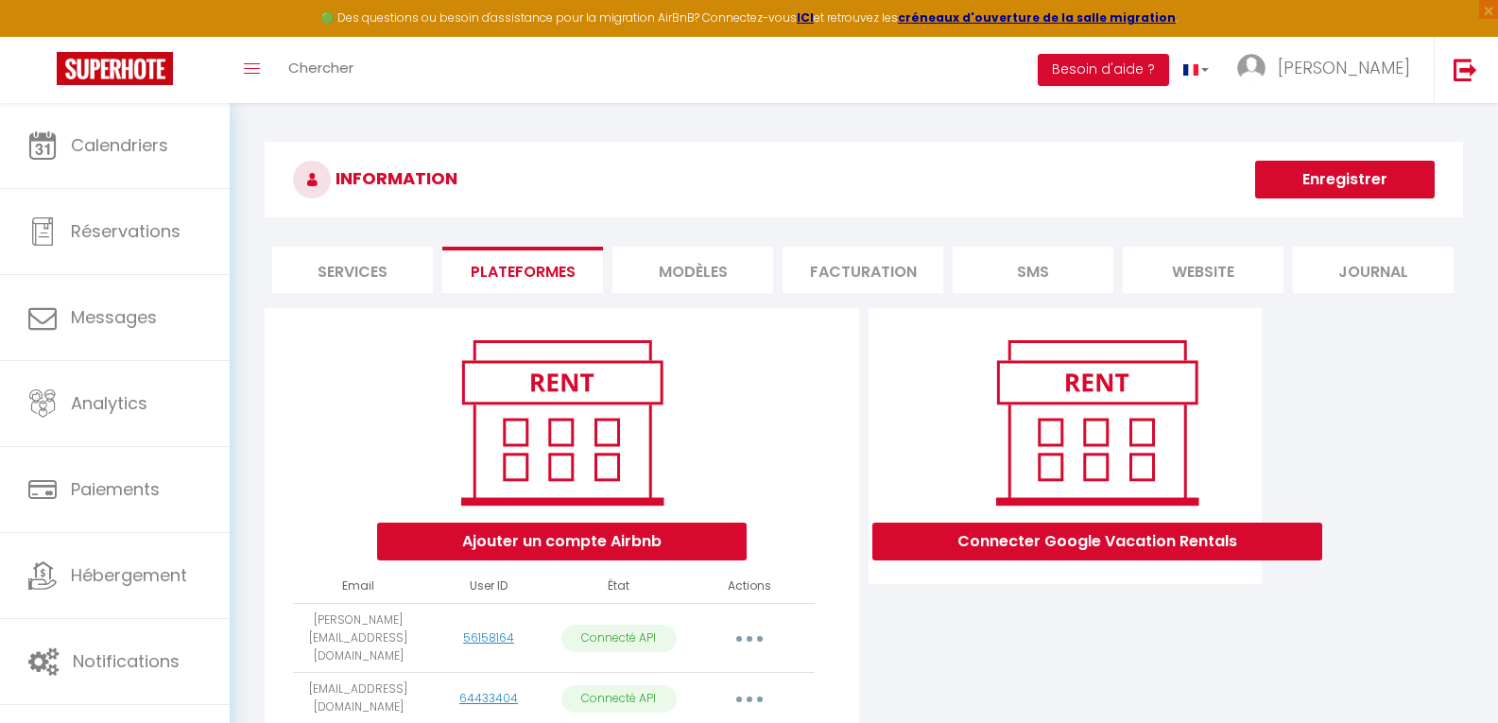
click at [366, 274] on li "Services" at bounding box center [352, 270] width 161 height 46
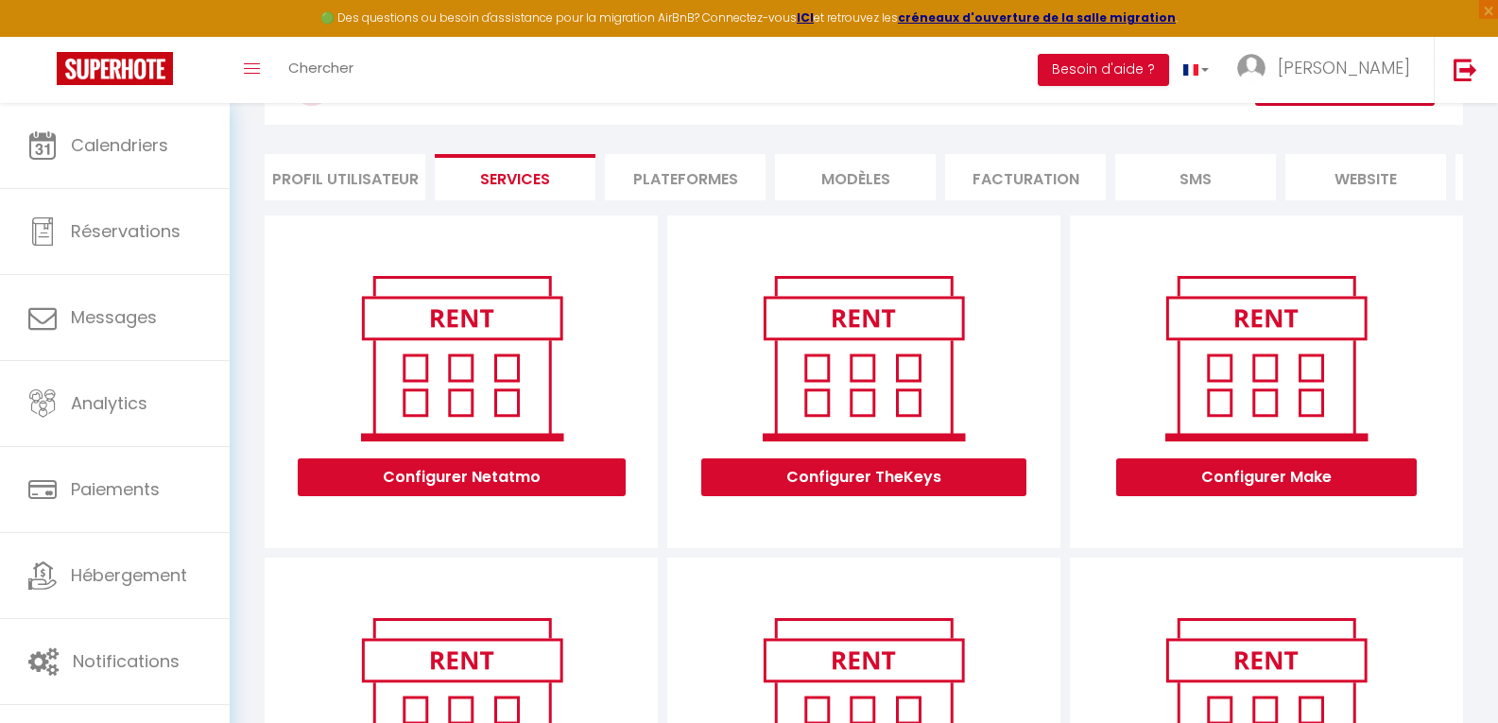
click at [349, 169] on li "Profil Utilisateur" at bounding box center [345, 177] width 161 height 46
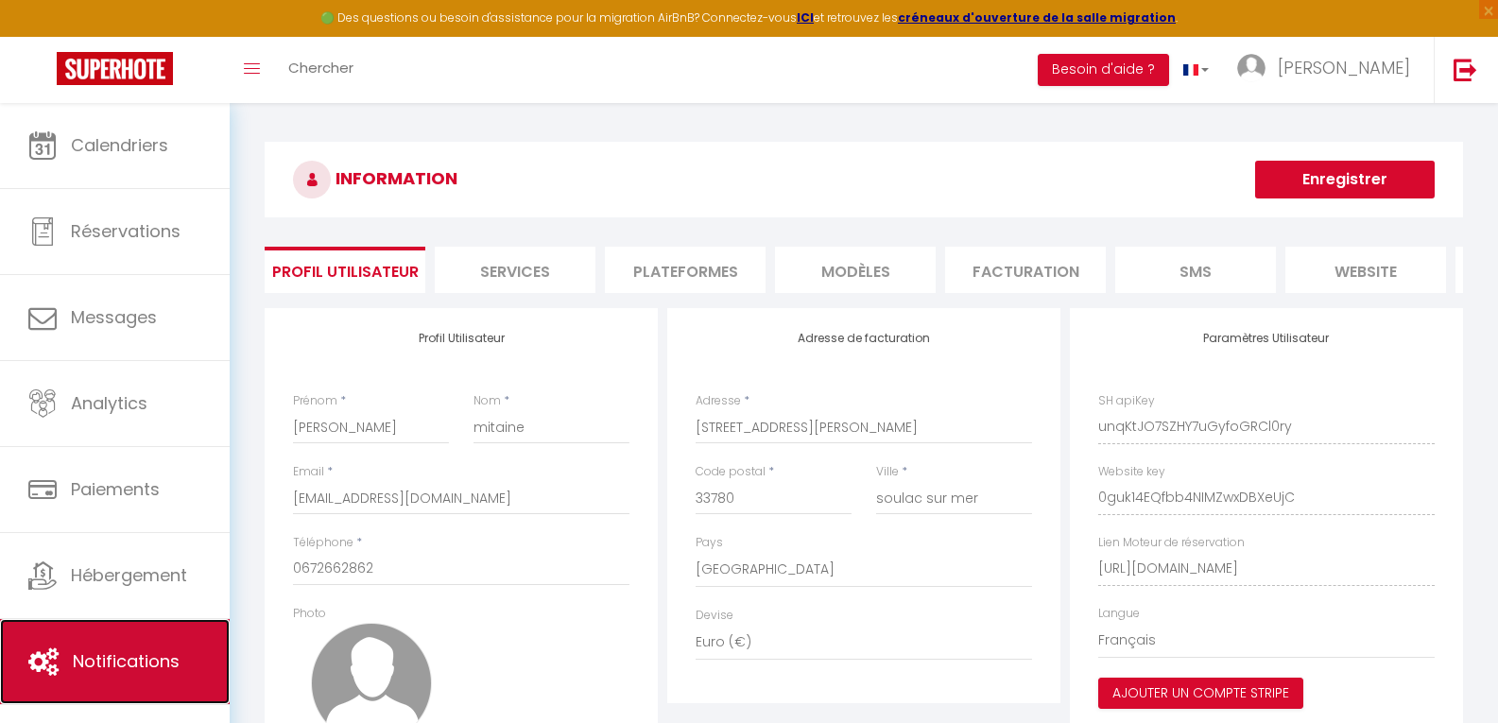
click at [125, 649] on span "Notifications" at bounding box center [126, 661] width 107 height 24
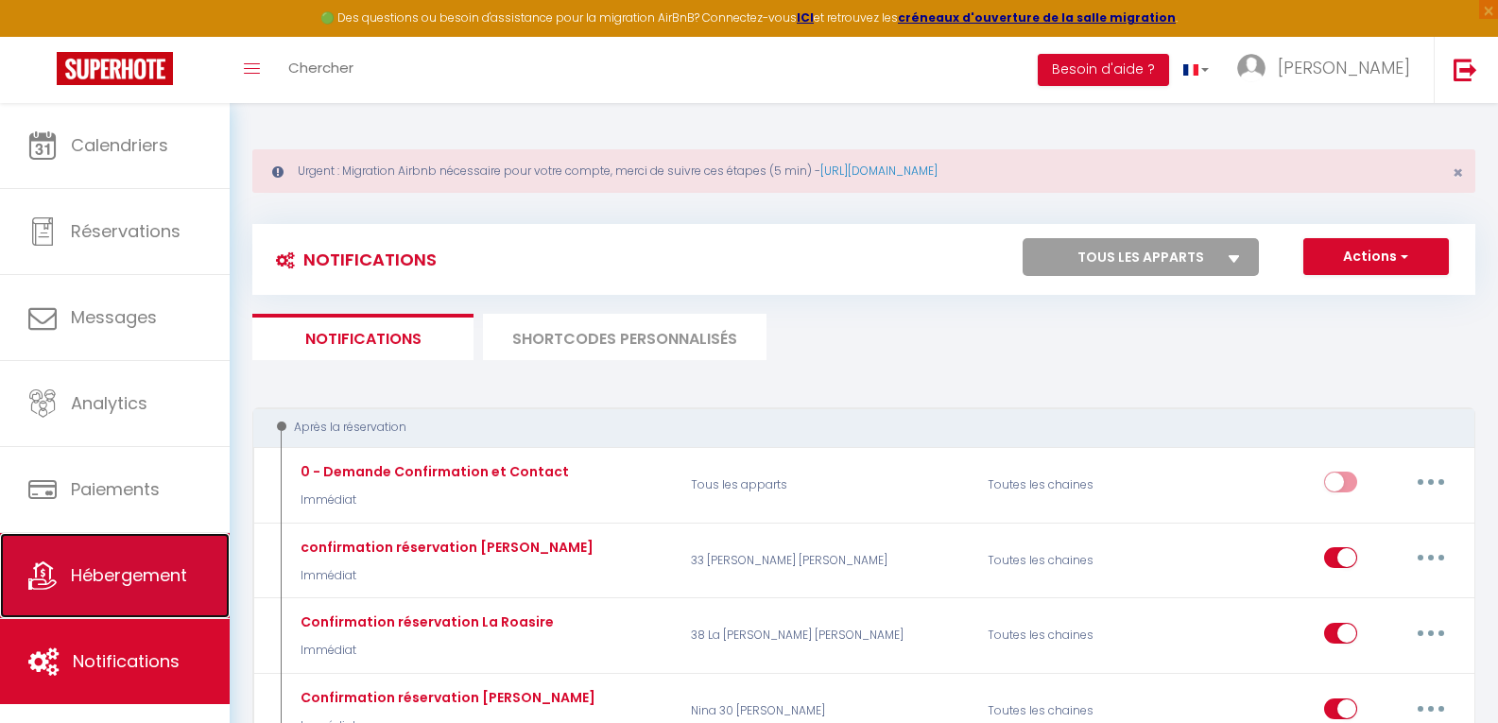
click at [125, 579] on span "Hébergement" at bounding box center [129, 575] width 116 height 24
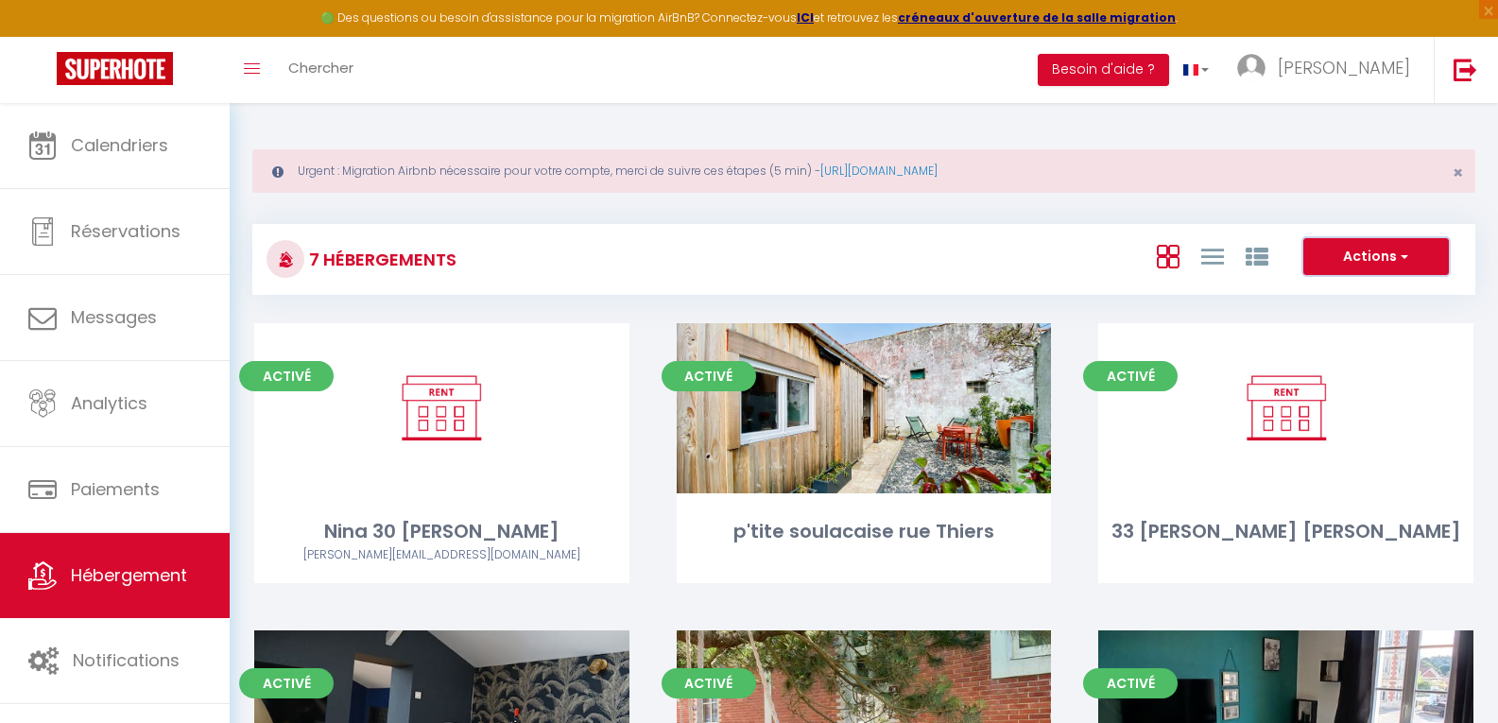
click at [1392, 250] on button "Actions" at bounding box center [1376, 257] width 146 height 38
click at [1383, 288] on li "Créer un Hébergement" at bounding box center [1361, 295] width 173 height 21
select select "3"
select select "2"
select select "1"
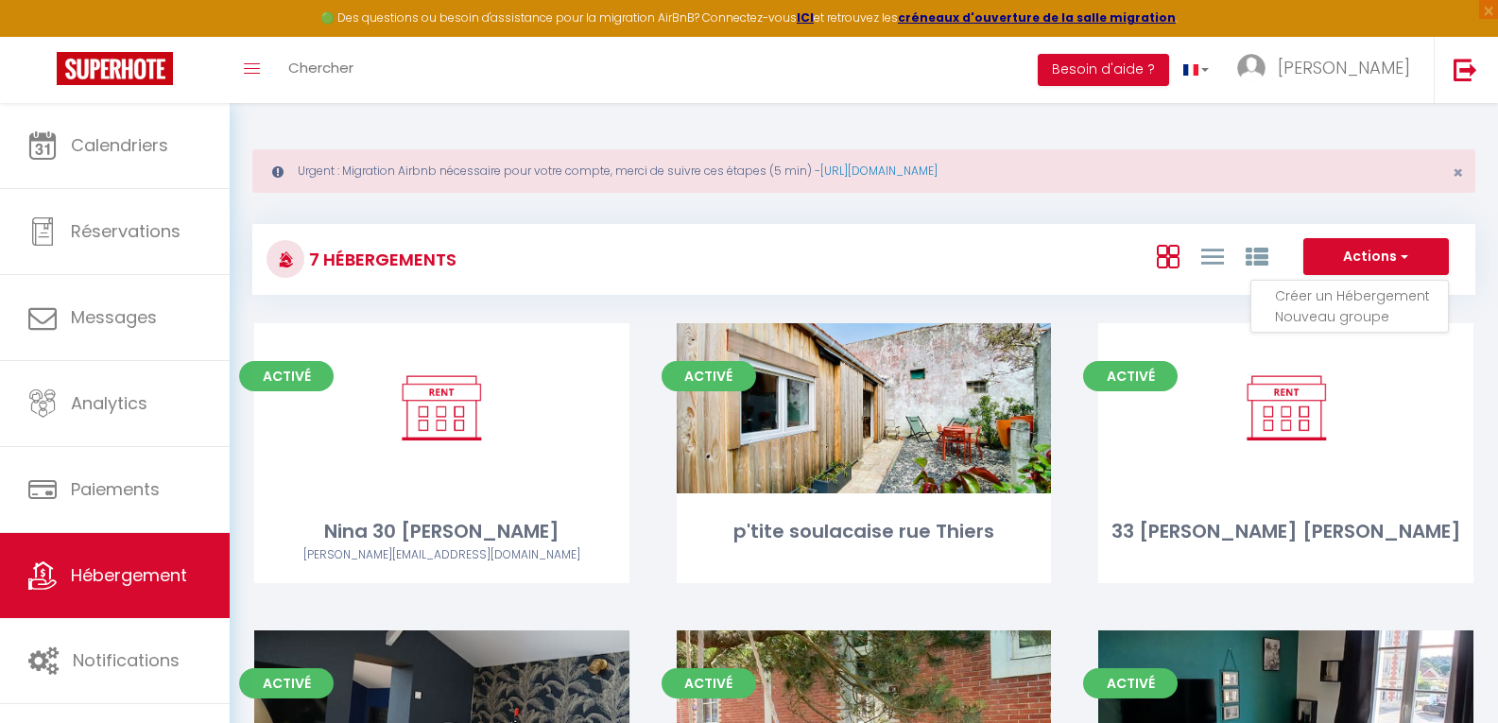
select select "1"
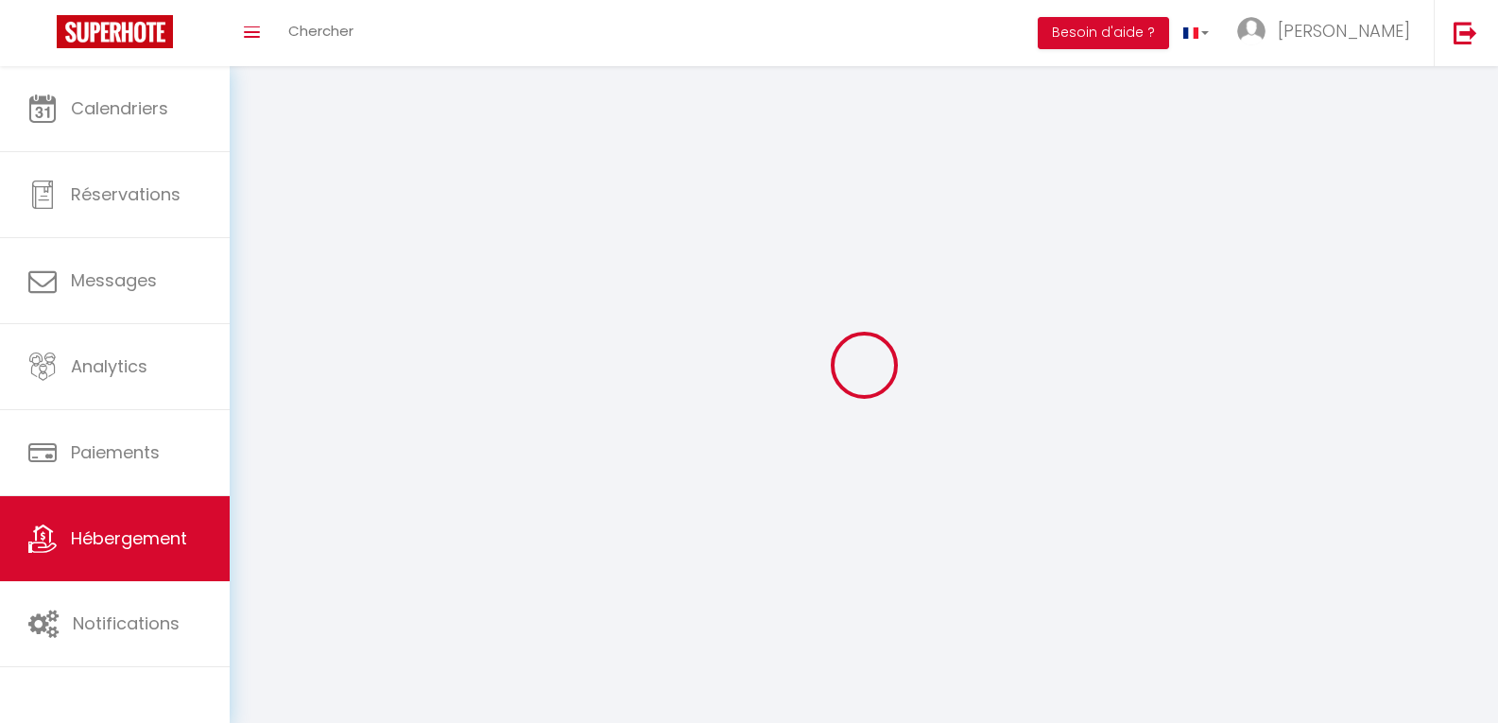
select select
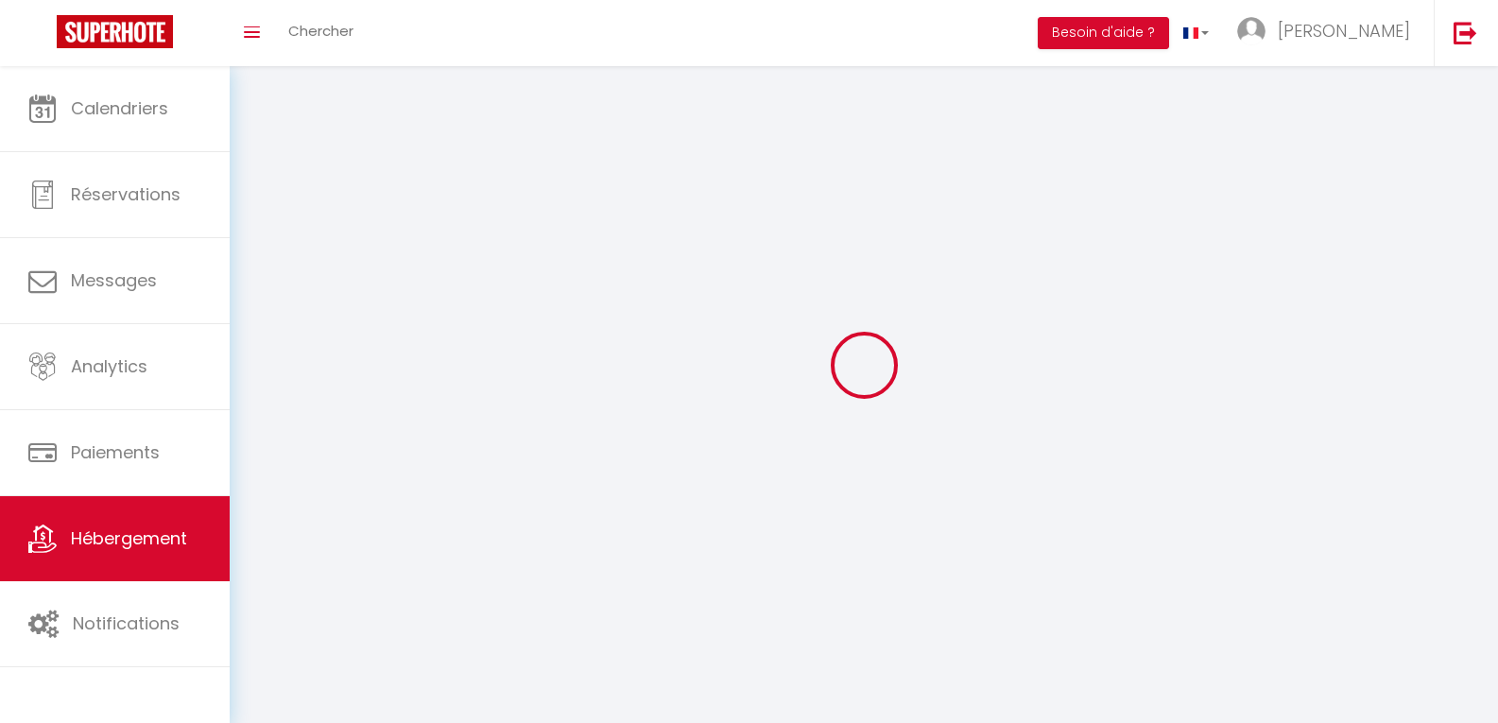
select select
checkbox input "false"
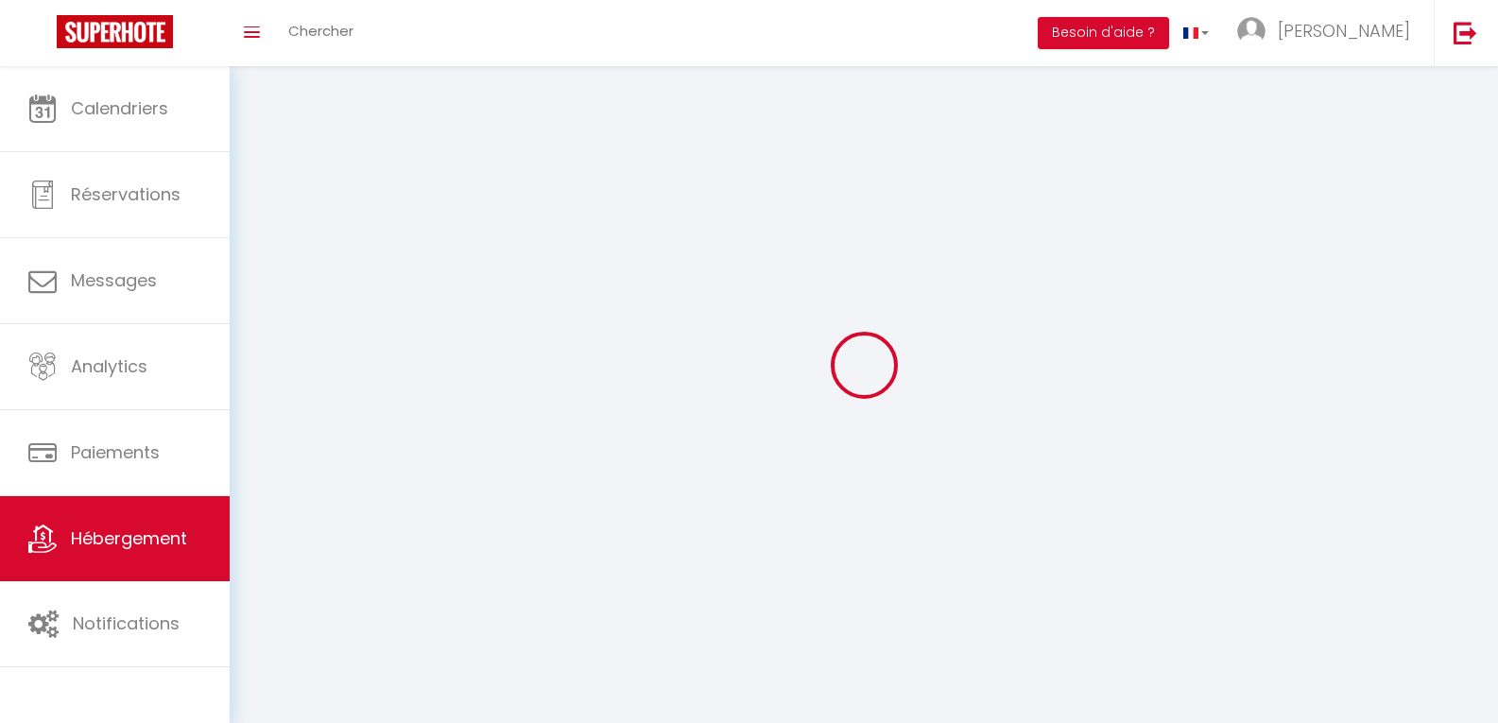
select select
select select "1"
select select "28"
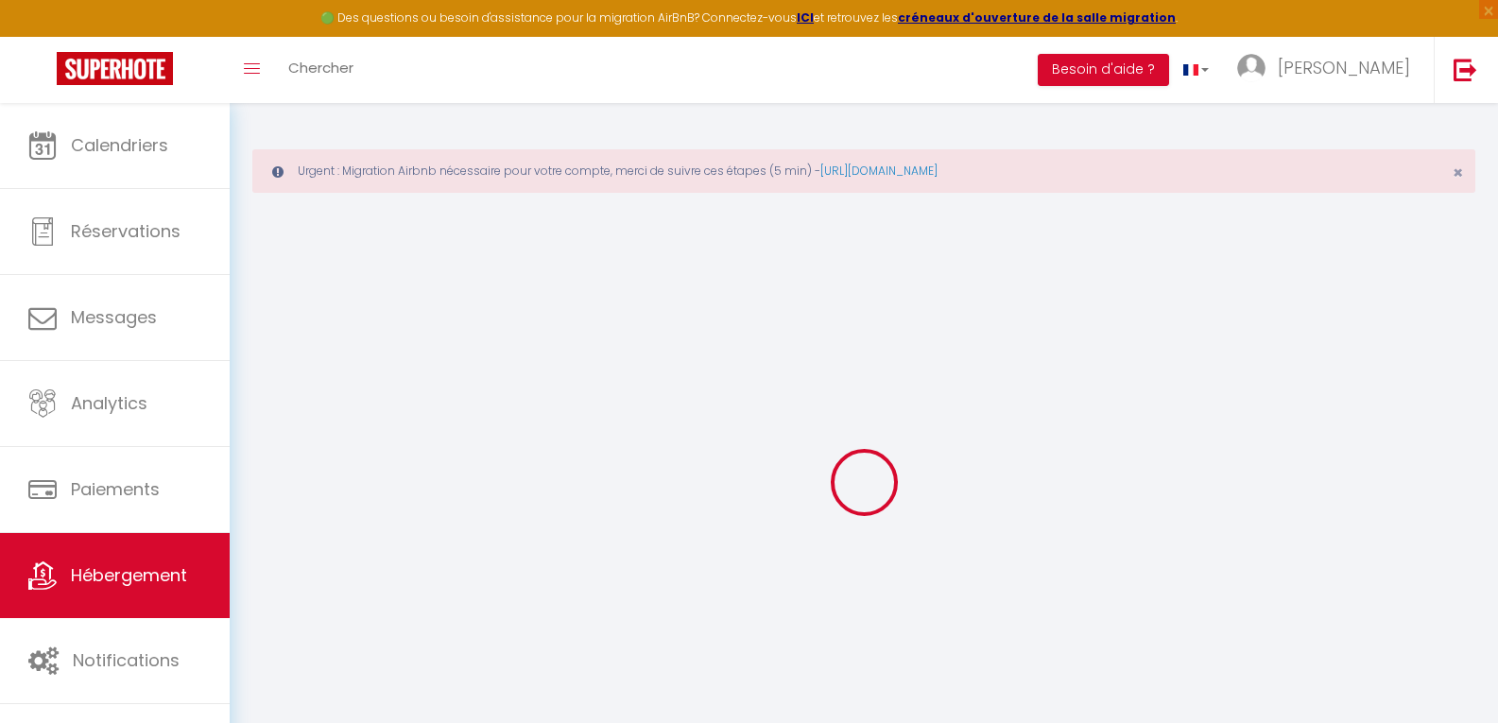
select select
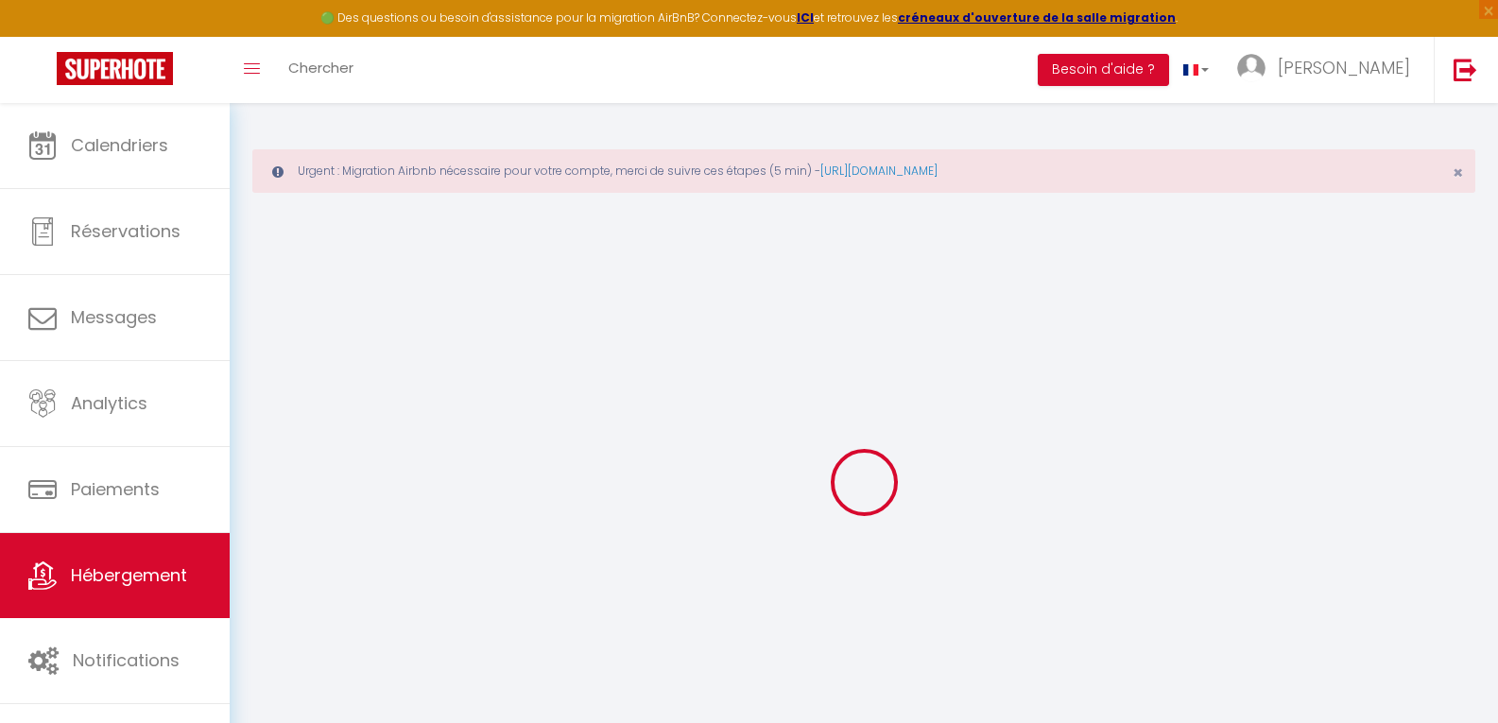
select select
checkbox input "false"
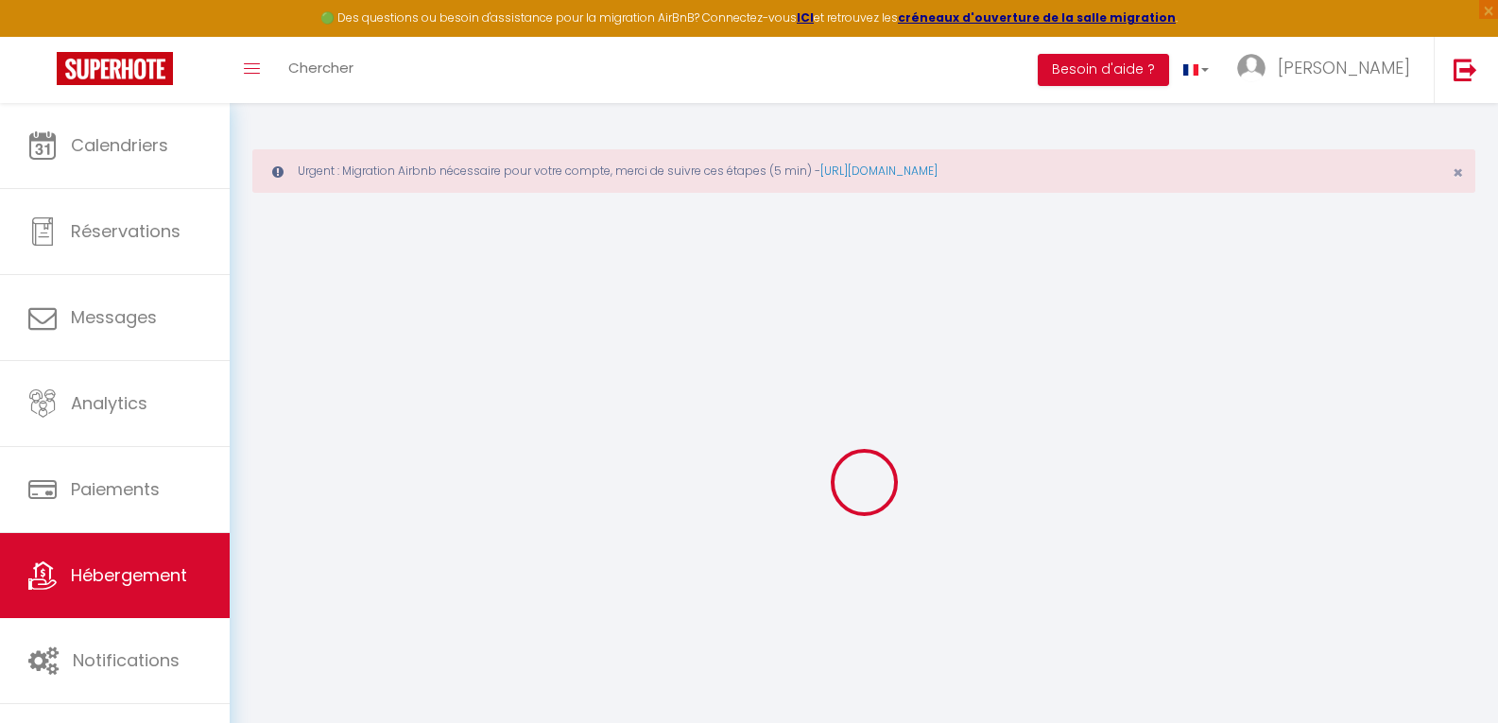
select select
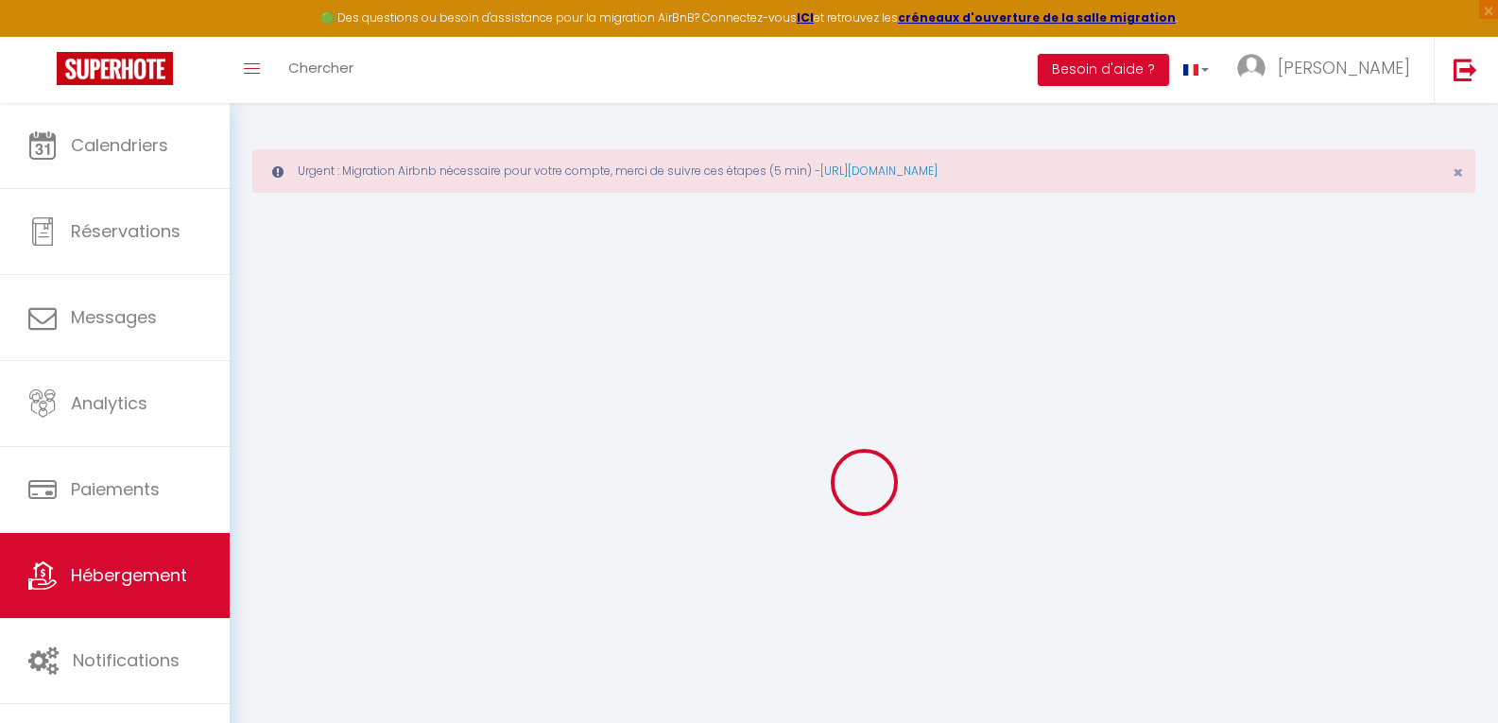
select select
checkbox input "false"
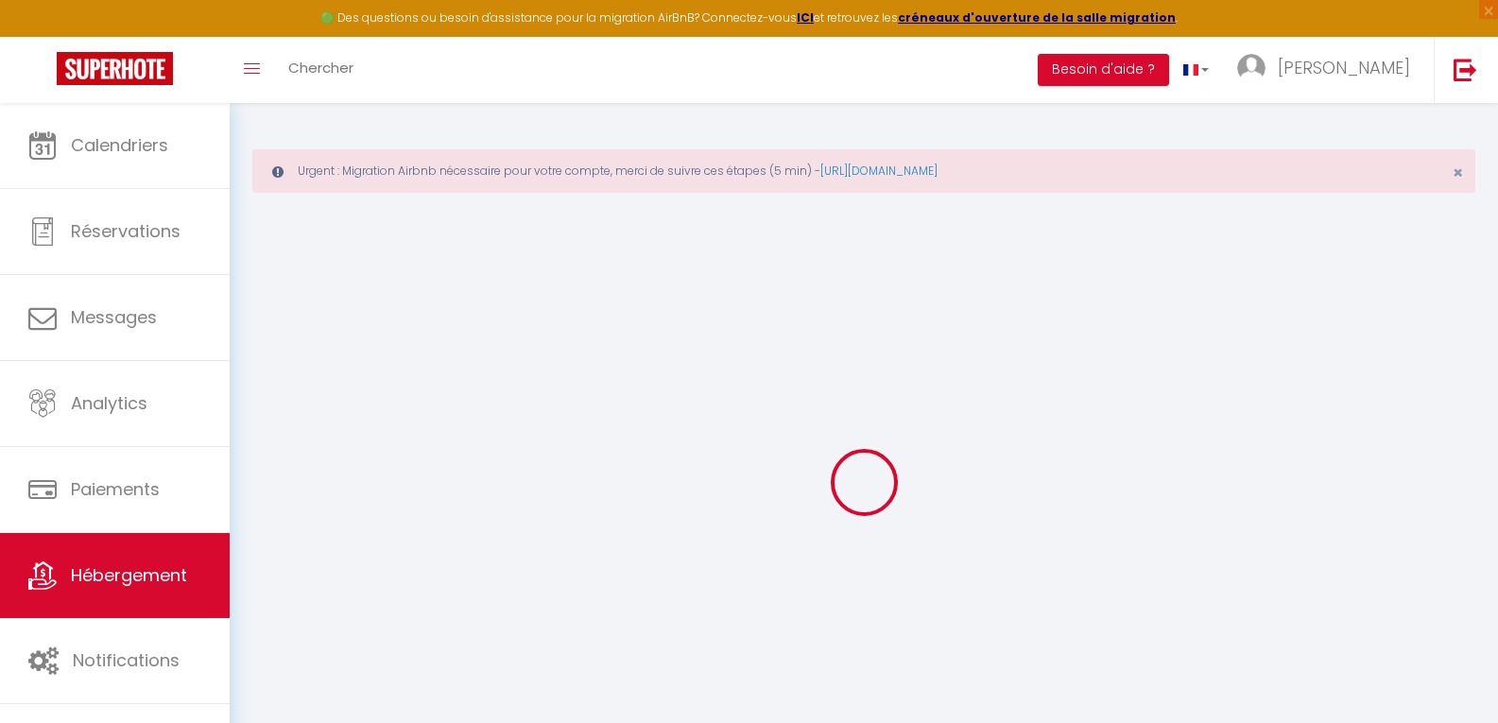
checkbox input "false"
select select
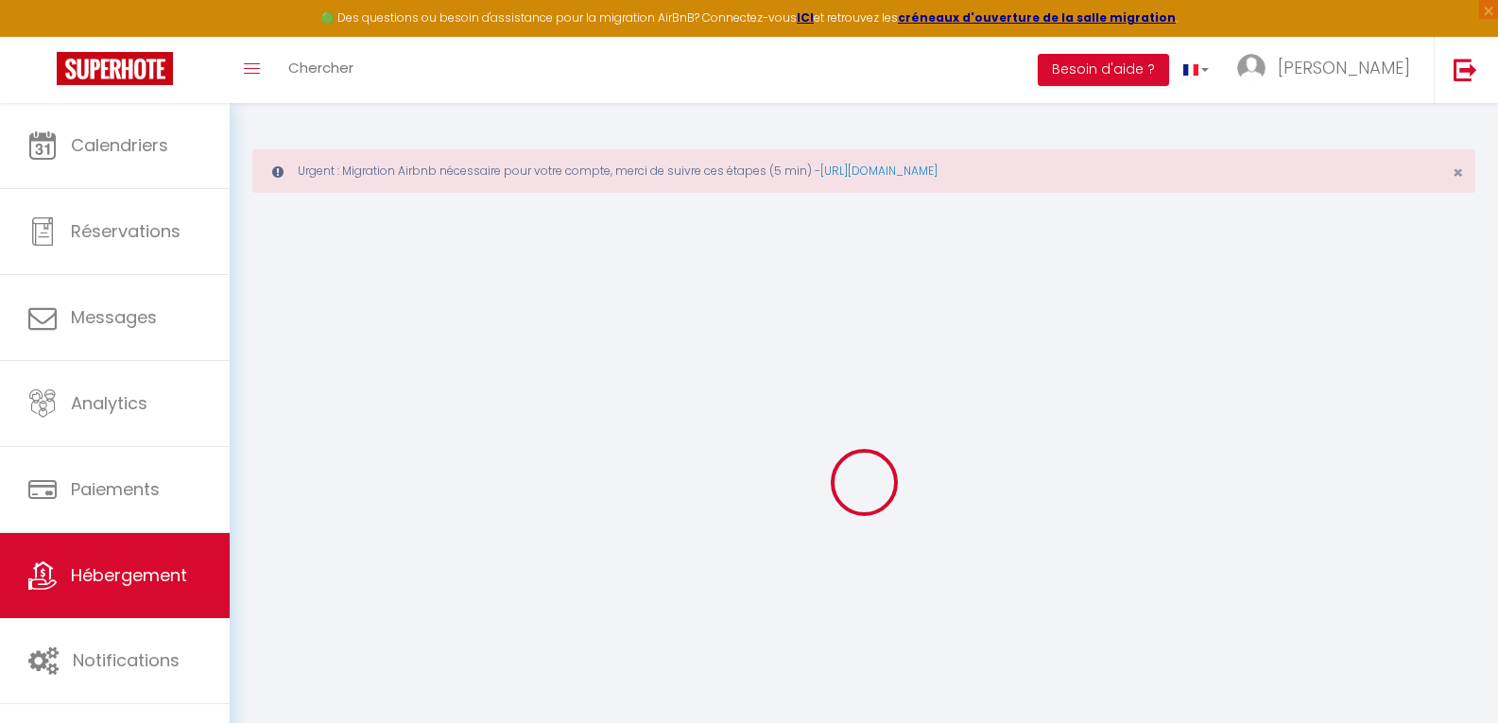
select select
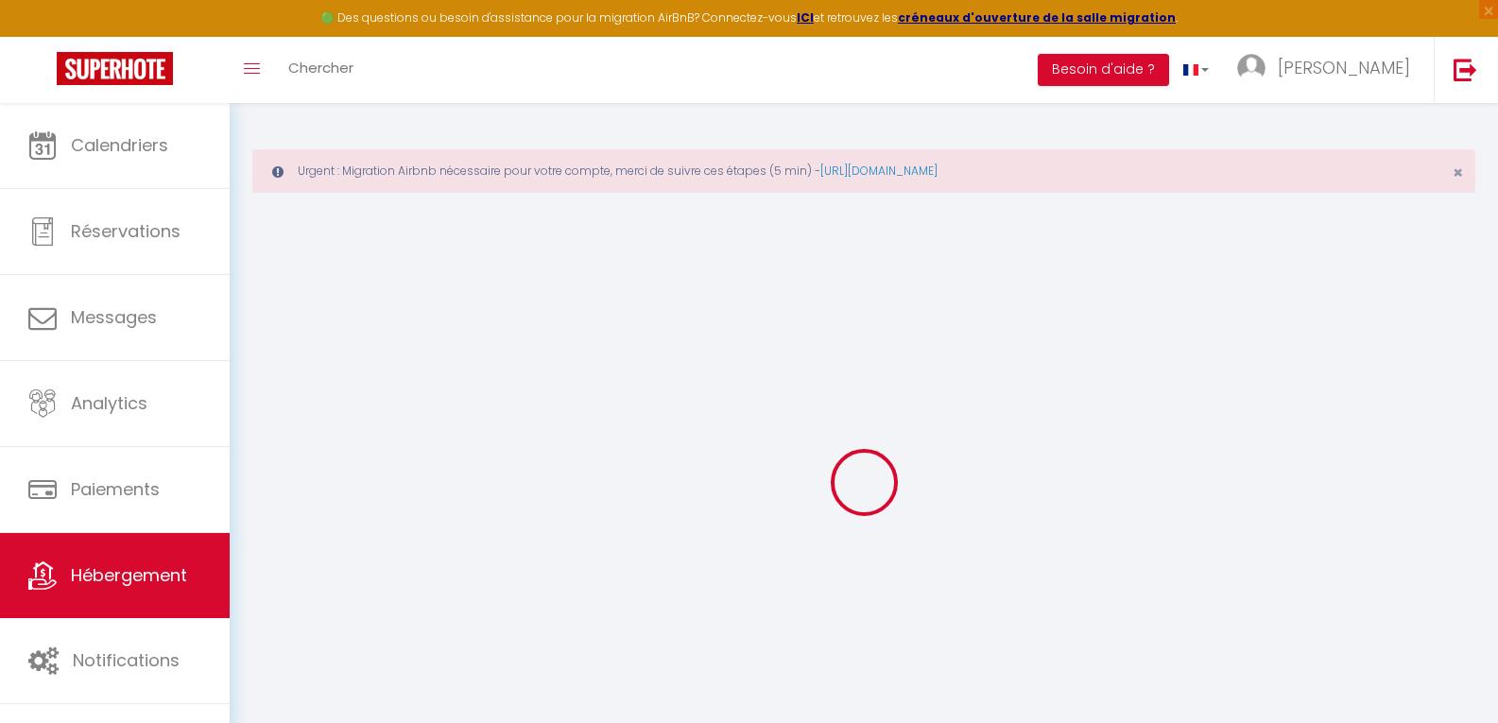
checkbox input "false"
select select
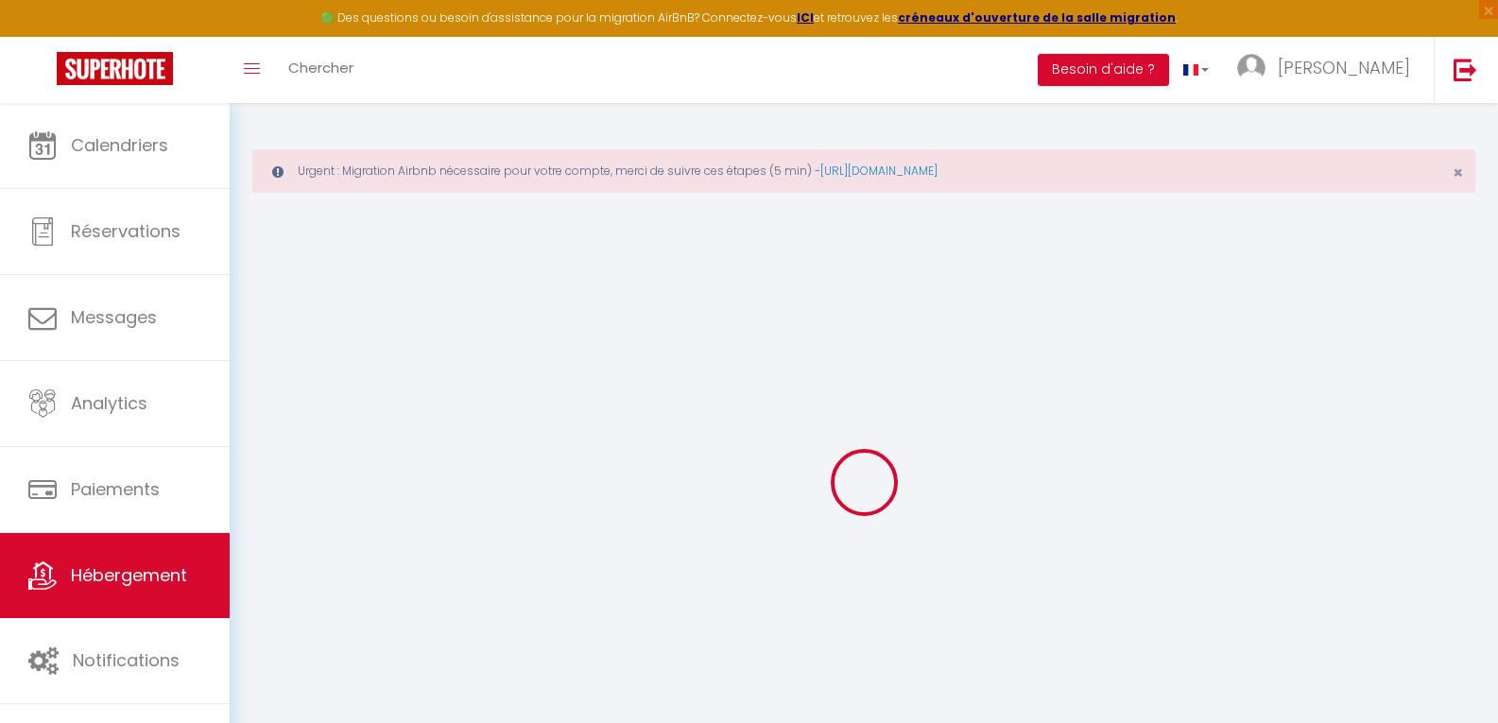
select select
checkbox input "false"
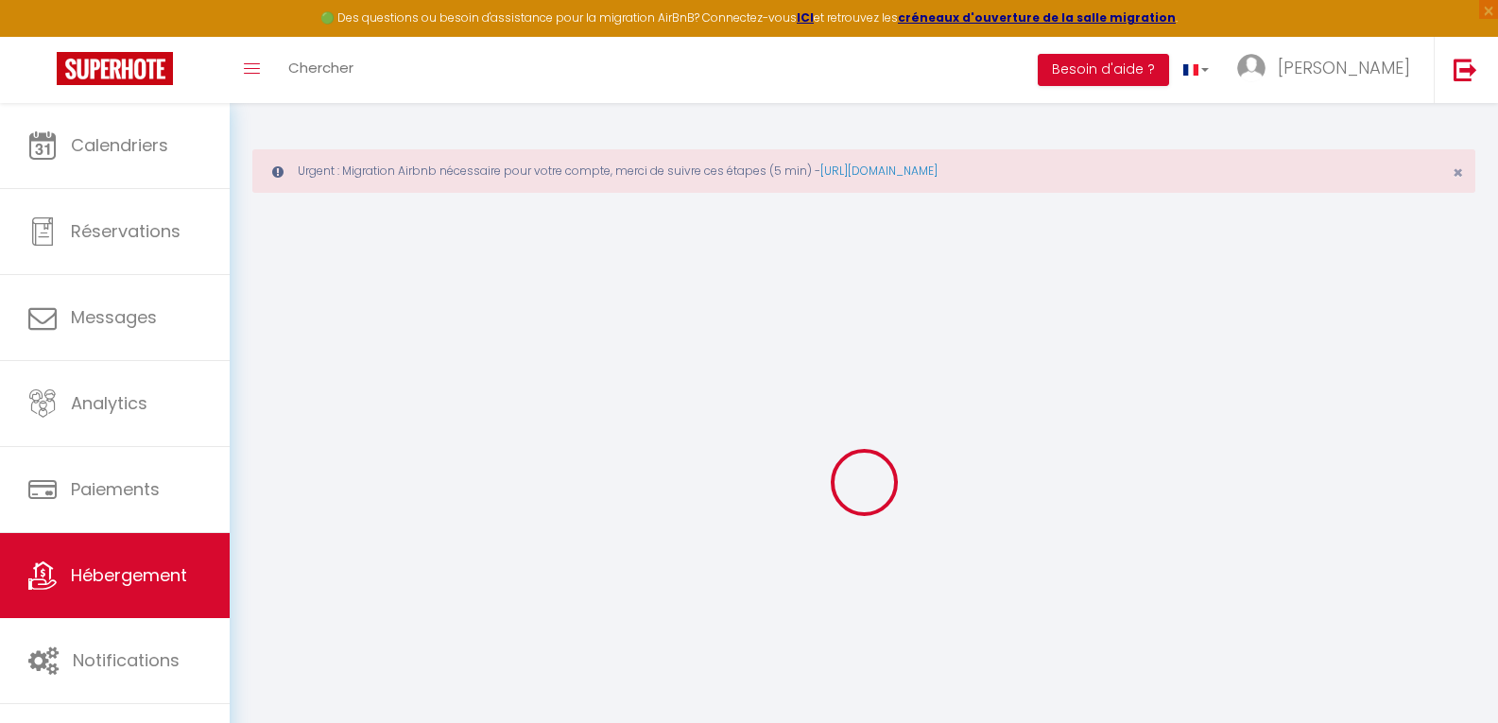
checkbox input "false"
select select
select select "15:00"
select select "23:45"
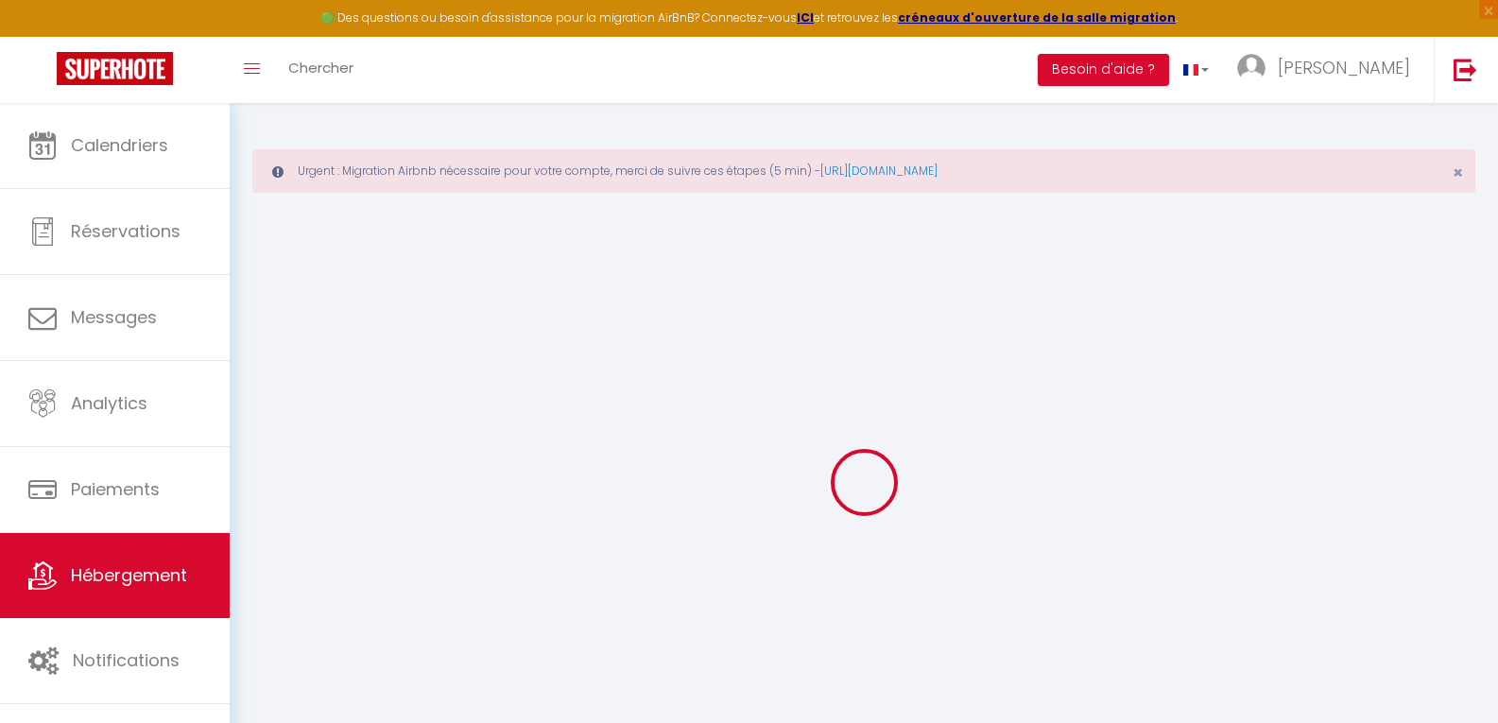
select select "11:00"
select select "30"
select select "120"
select select
checkbox input "false"
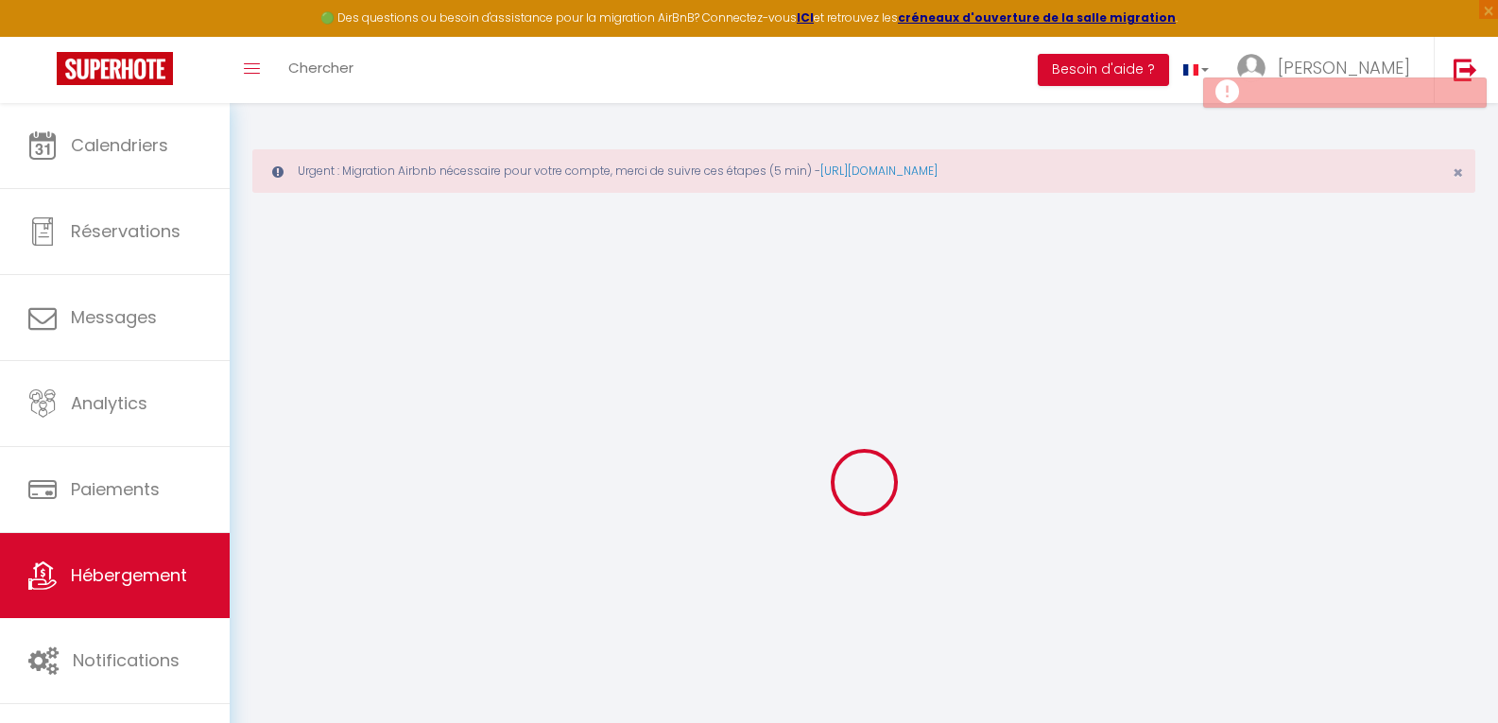
checkbox input "false"
select select
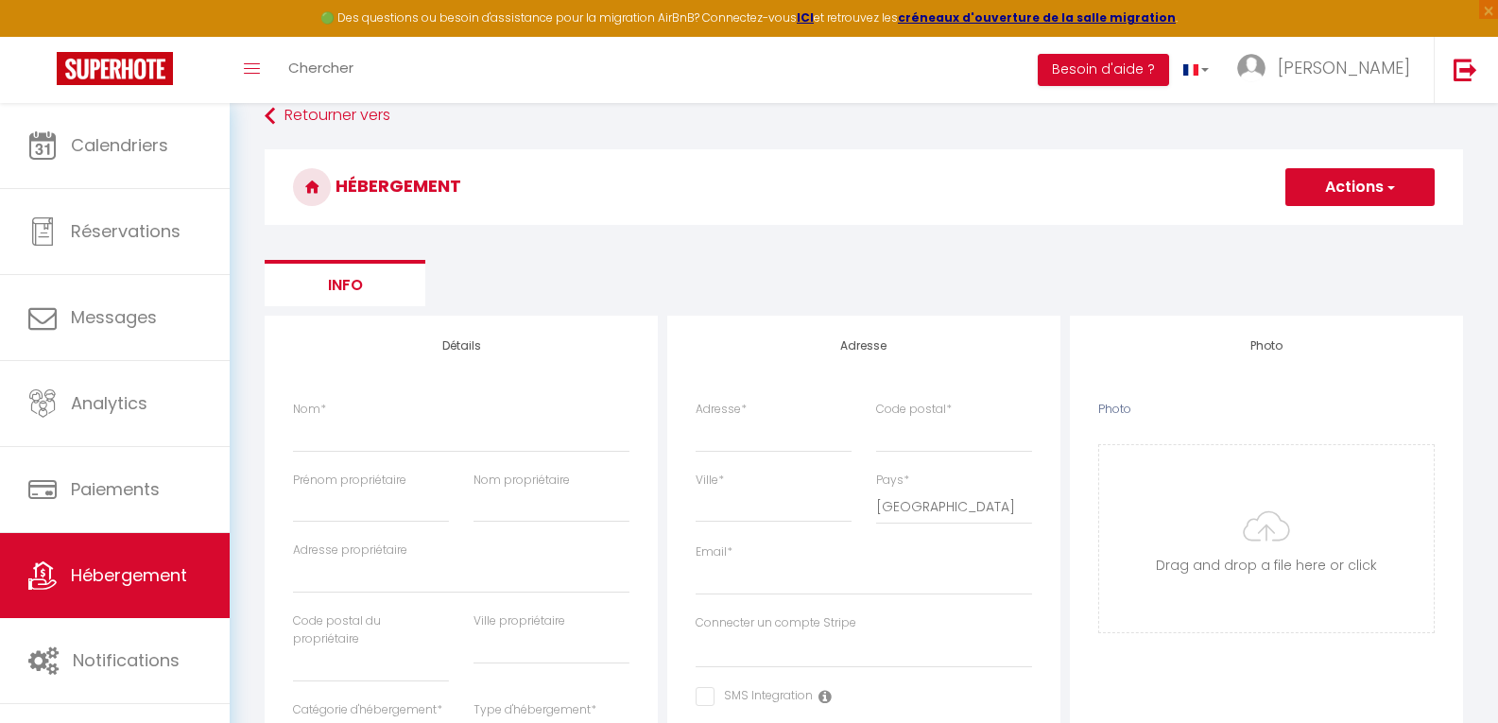
scroll to position [101, 0]
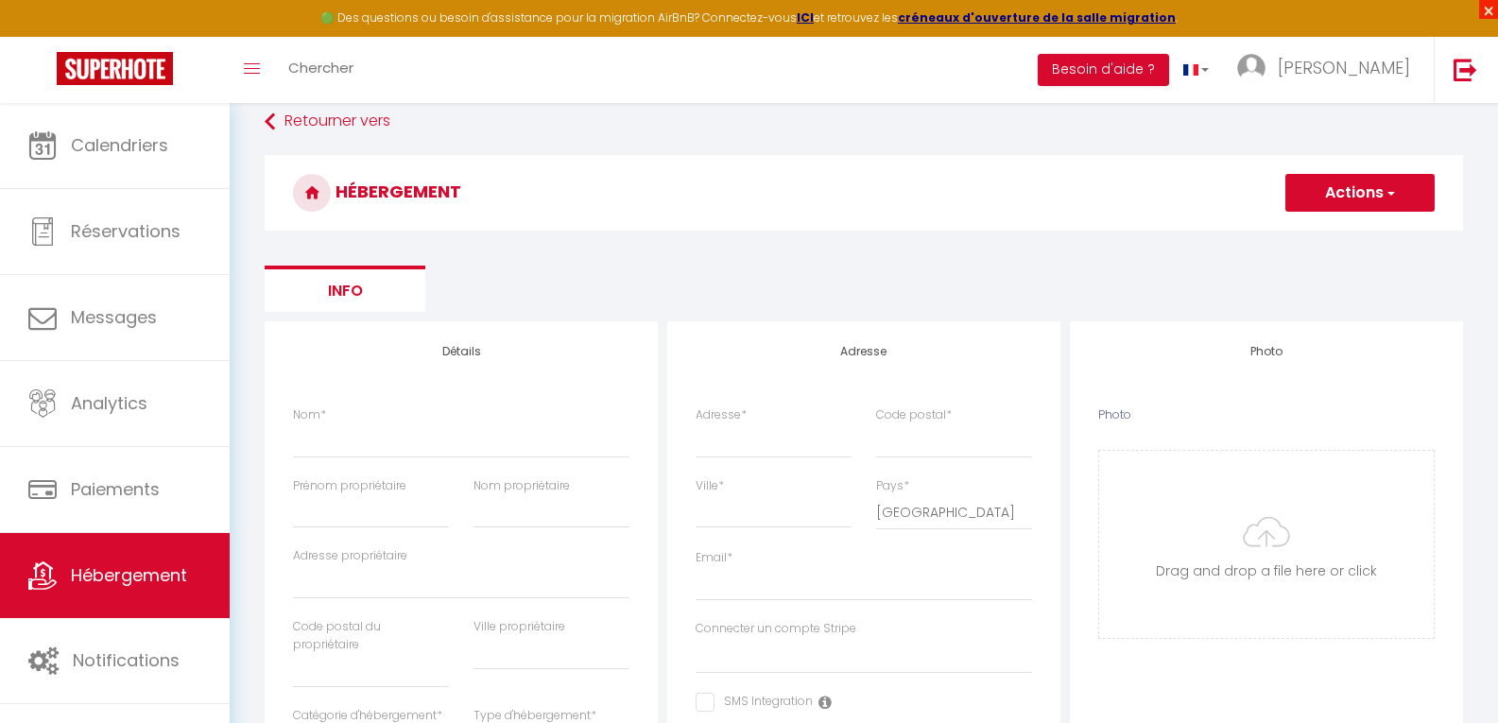
click at [1493, 10] on span "×" at bounding box center [1488, 9] width 19 height 19
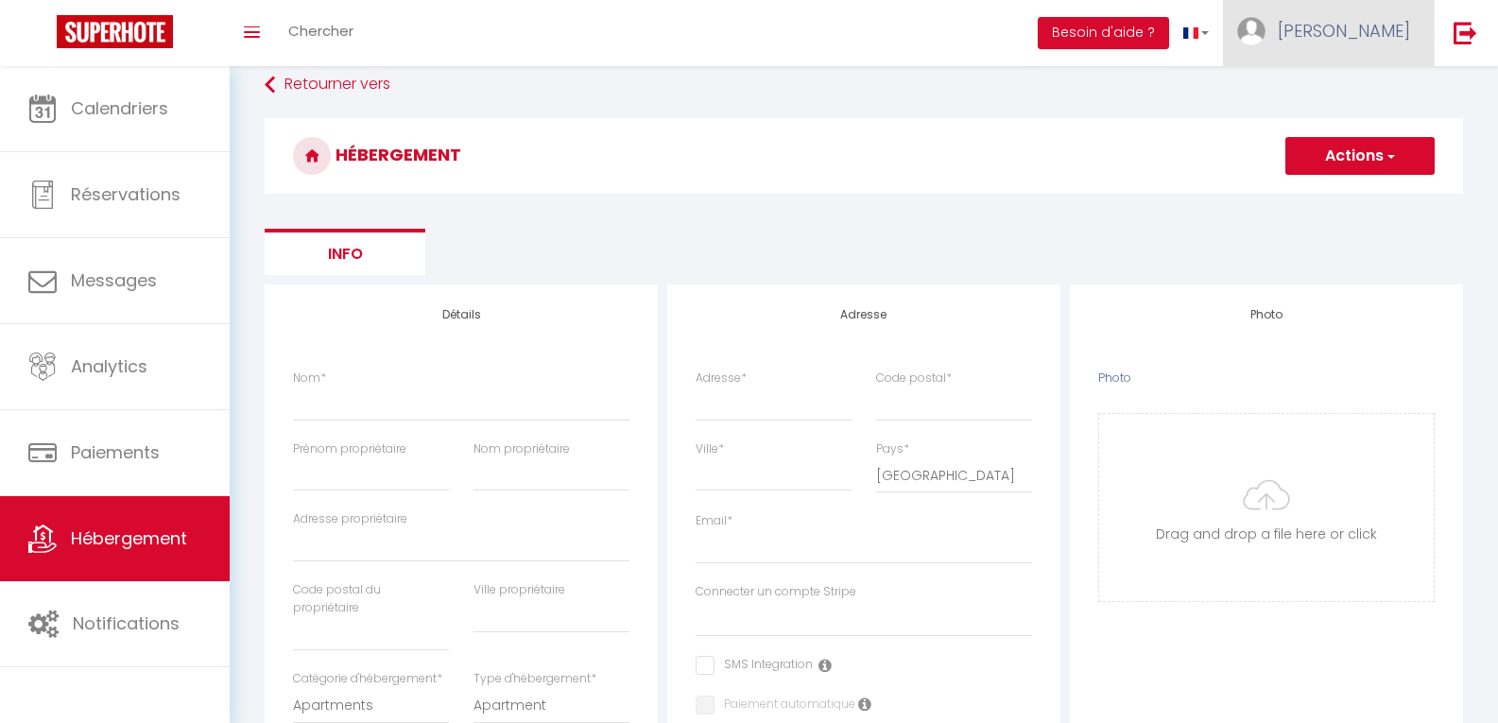
click at [1390, 27] on span "[PERSON_NAME]" at bounding box center [1344, 31] width 132 height 24
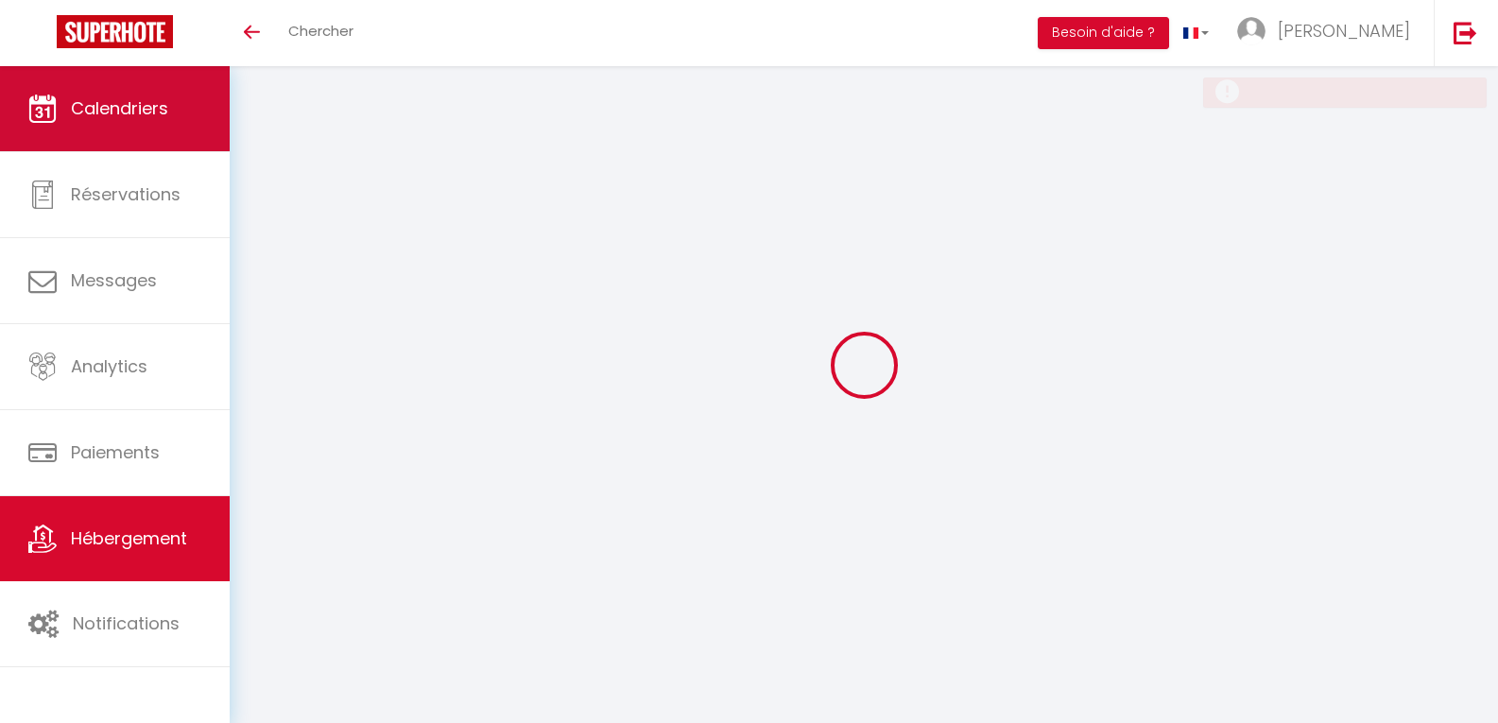
select select
checkbox input "false"
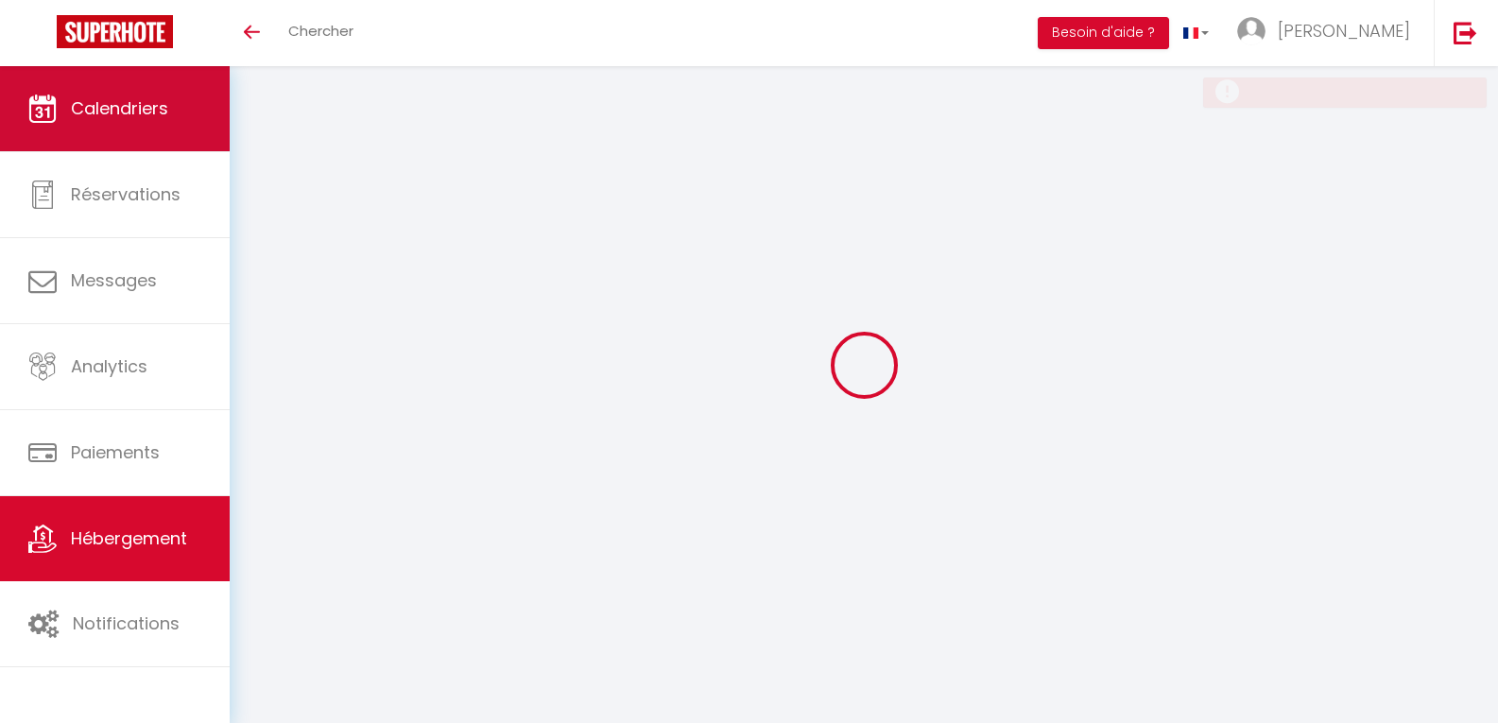
select select
select select "15:00"
select select "23:45"
select select "11:00"
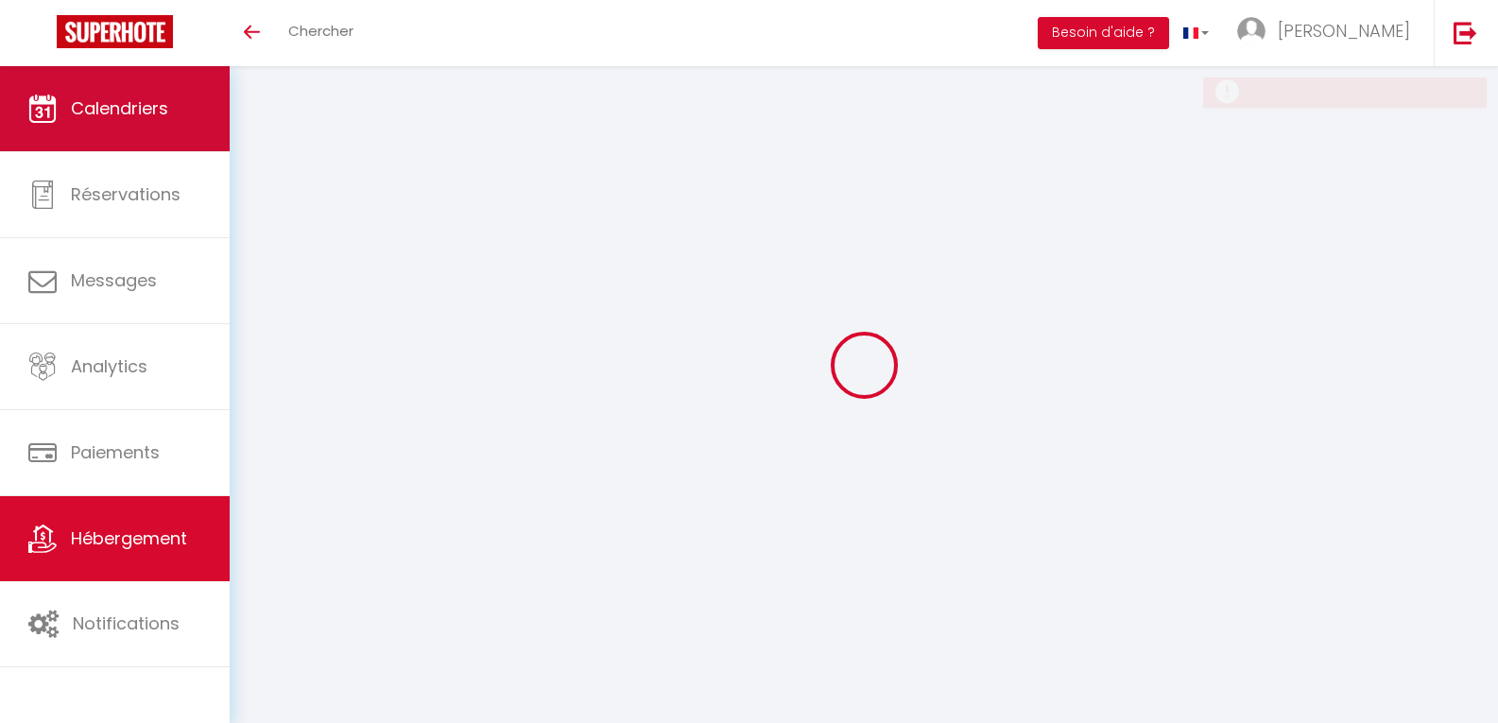
select select "30"
select select "120"
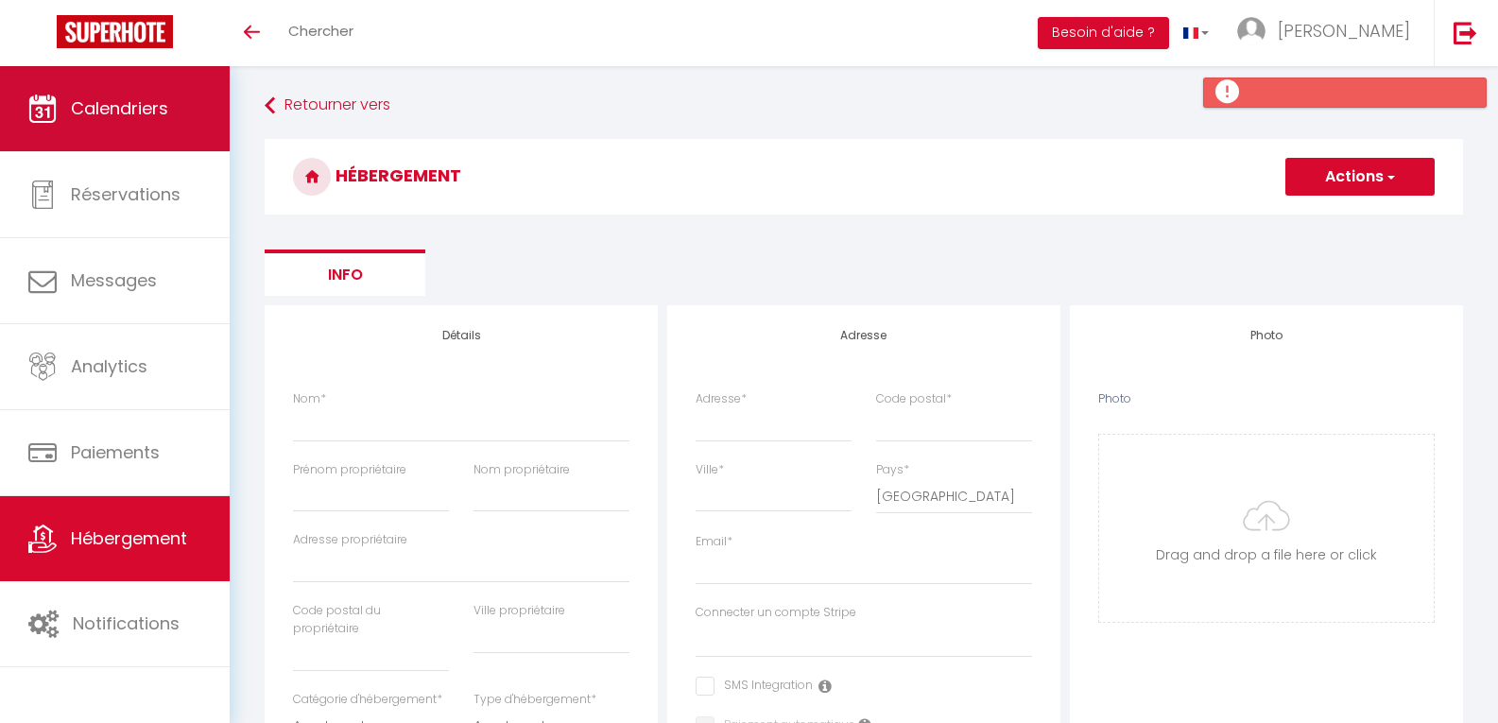
scroll to position [101, 0]
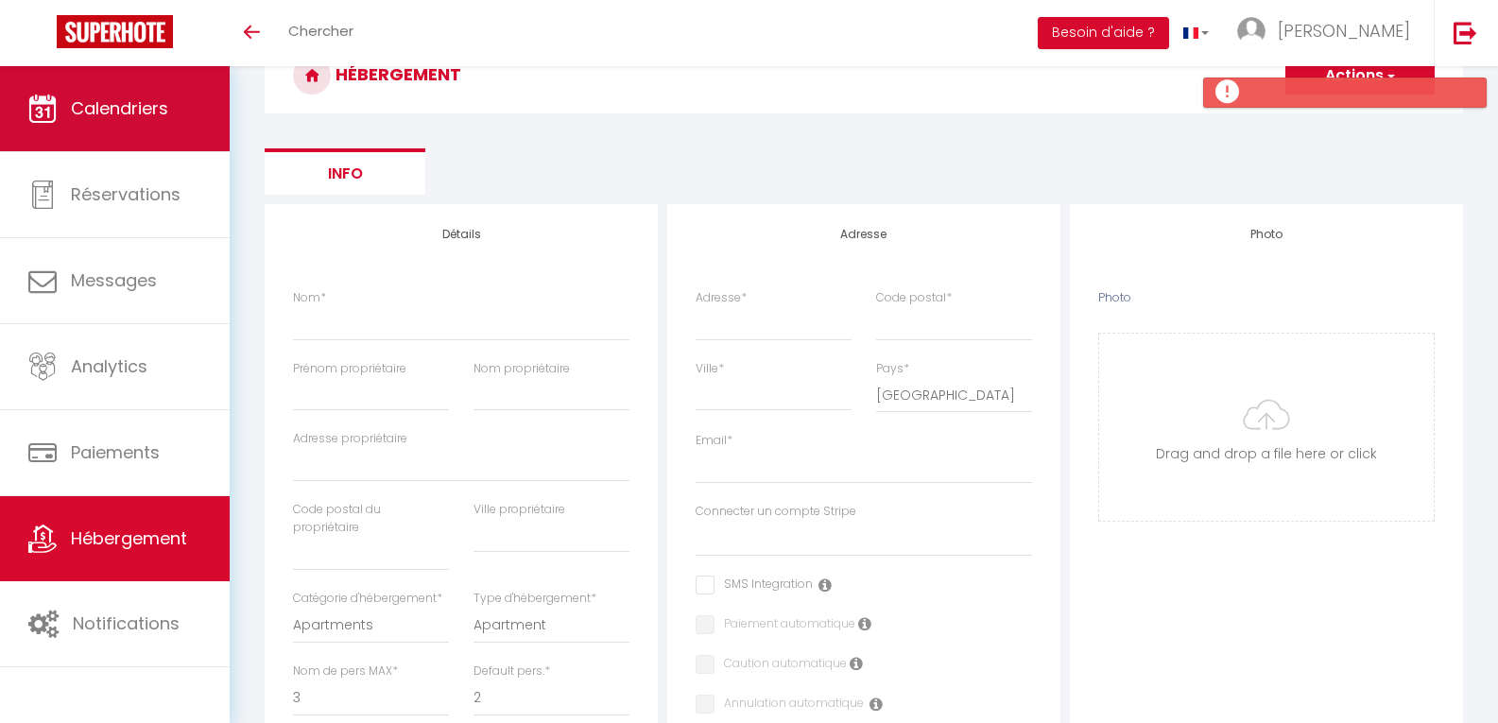
click at [90, 107] on span "Calendriers" at bounding box center [119, 108] width 97 height 24
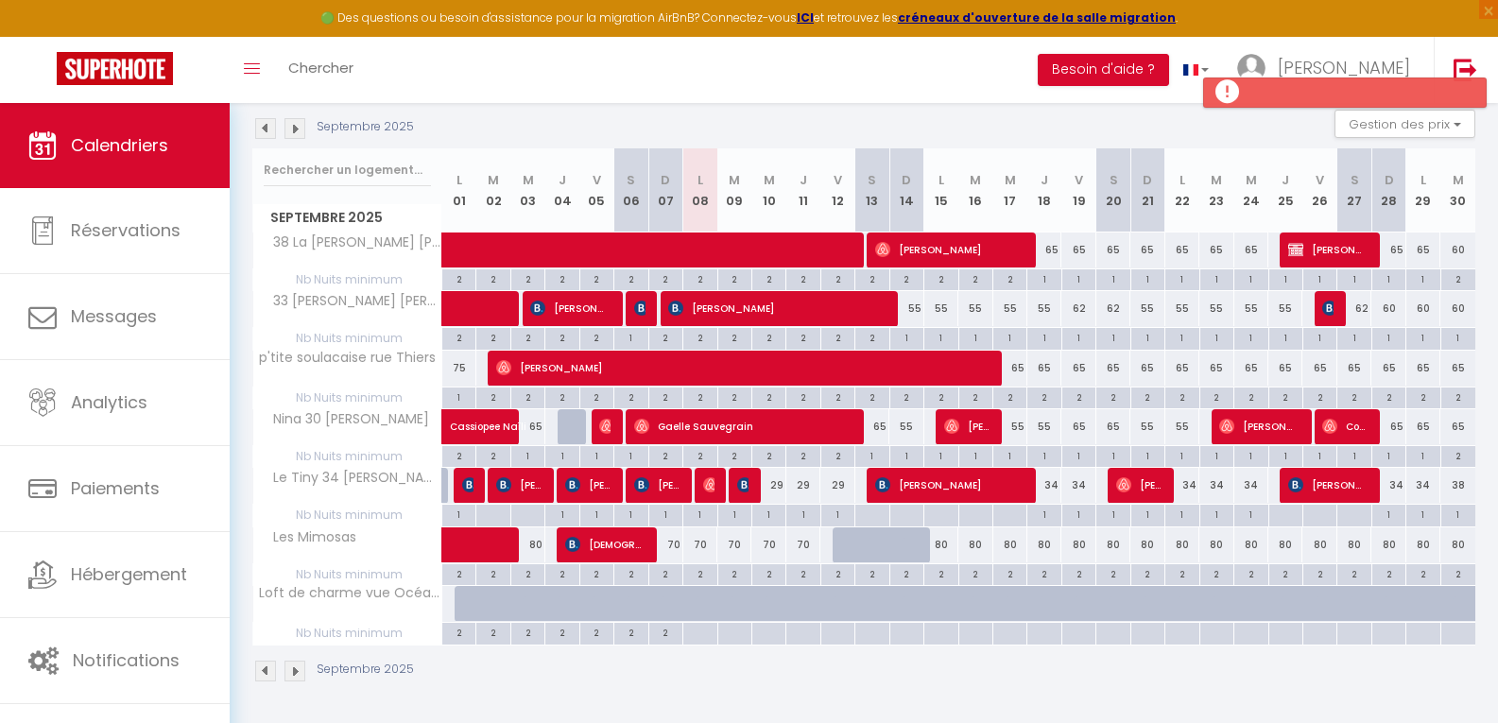
scroll to position [280, 0]
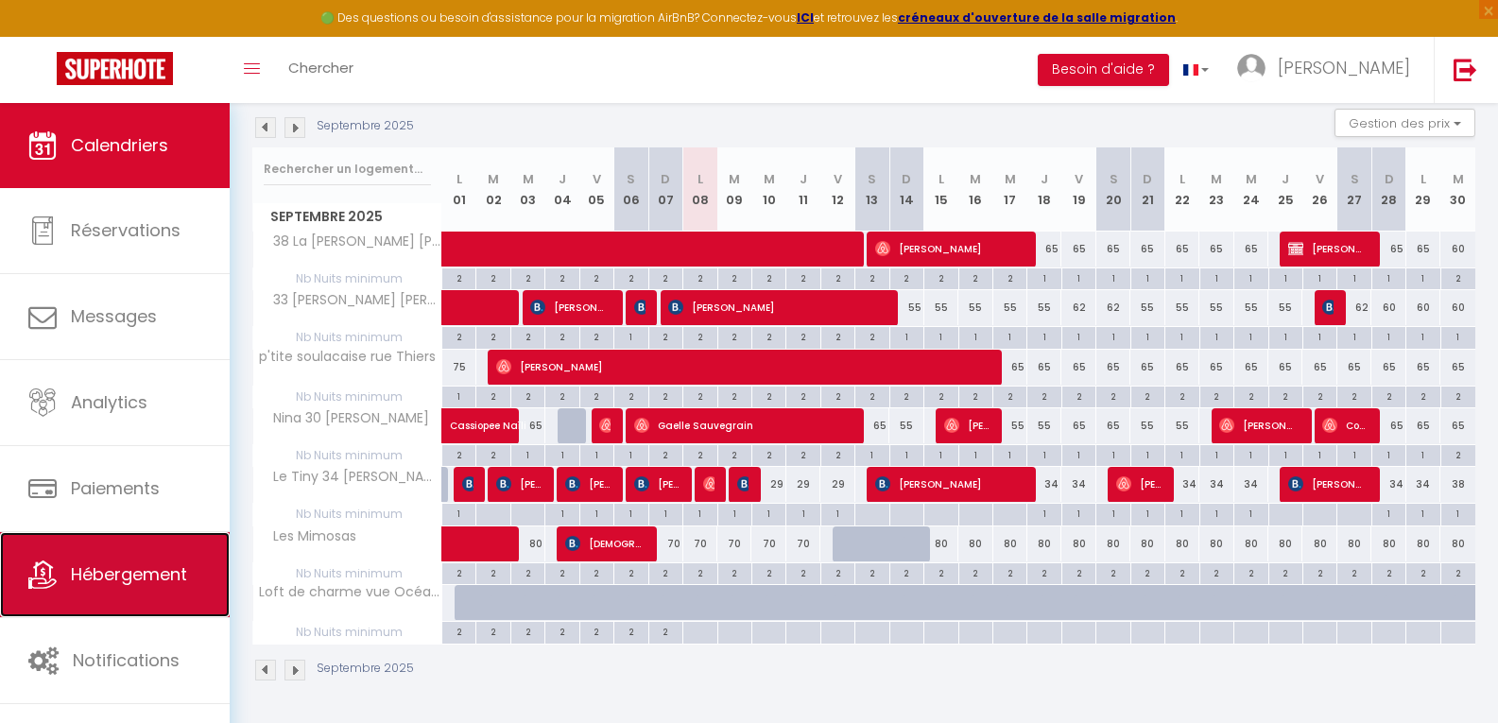
click at [136, 578] on span "Hébergement" at bounding box center [129, 574] width 116 height 24
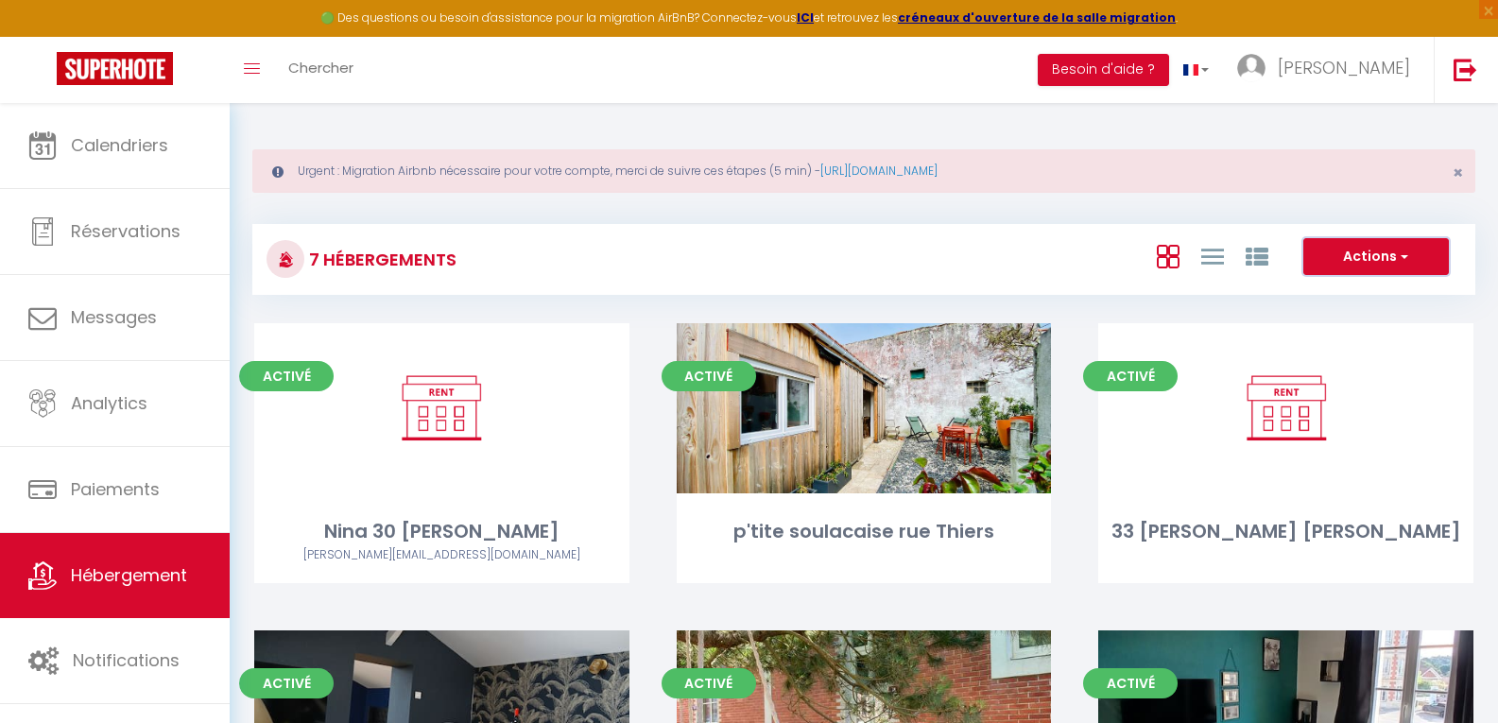
click at [1381, 247] on button "Actions" at bounding box center [1376, 257] width 146 height 38
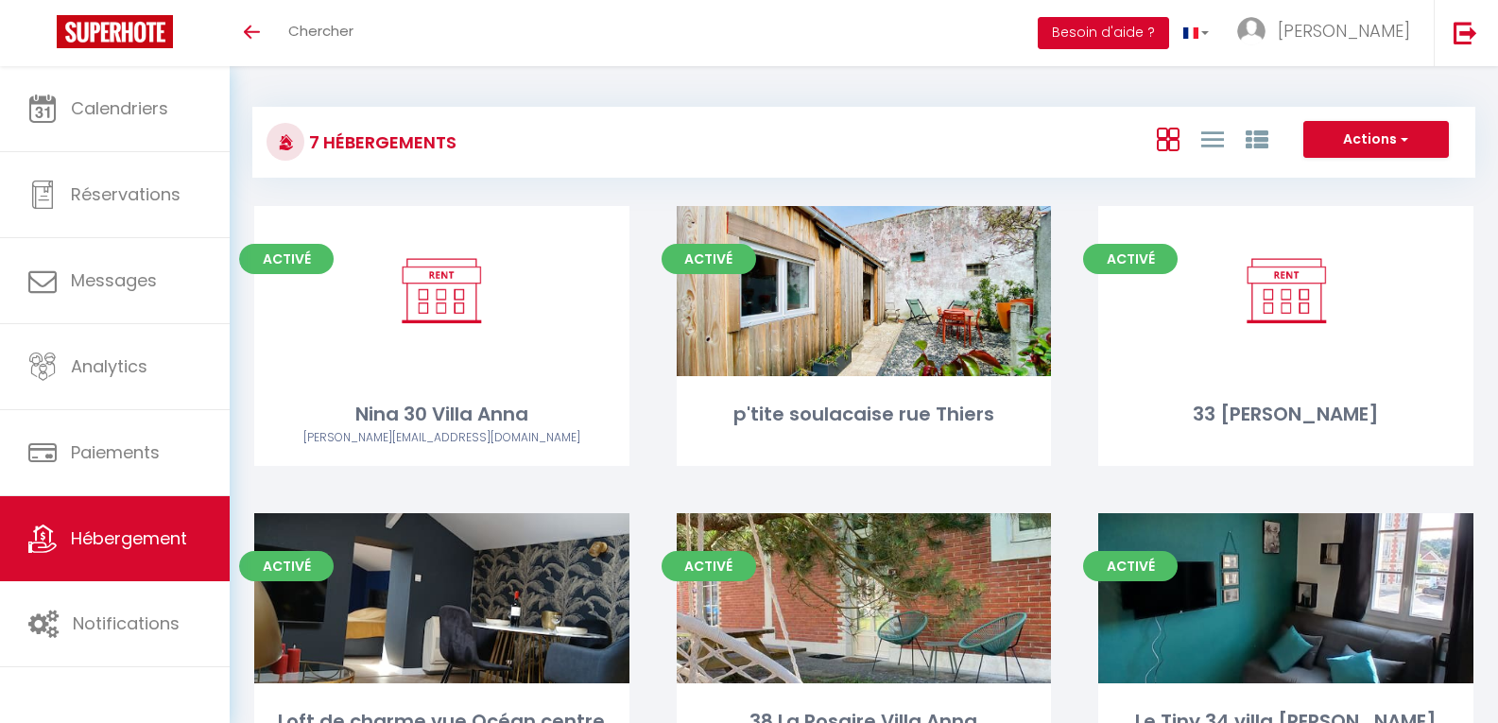
click at [1169, 30] on button "Besoin d'aide ?" at bounding box center [1103, 33] width 131 height 32
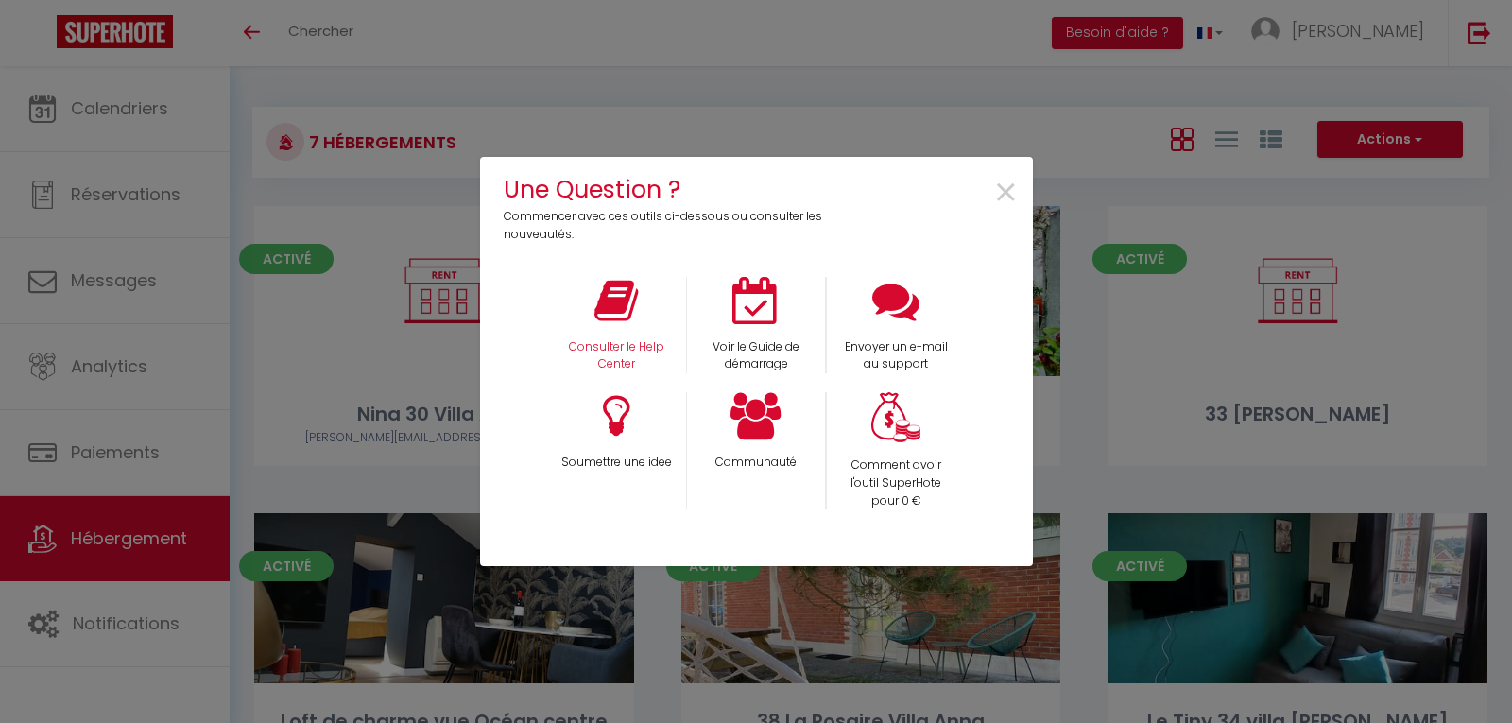
click at [611, 331] on div "Consulter le Help Center" at bounding box center [616, 325] width 140 height 97
click at [627, 312] on icon at bounding box center [615, 300] width 43 height 47
